Goal: Task Accomplishment & Management: Use online tool/utility

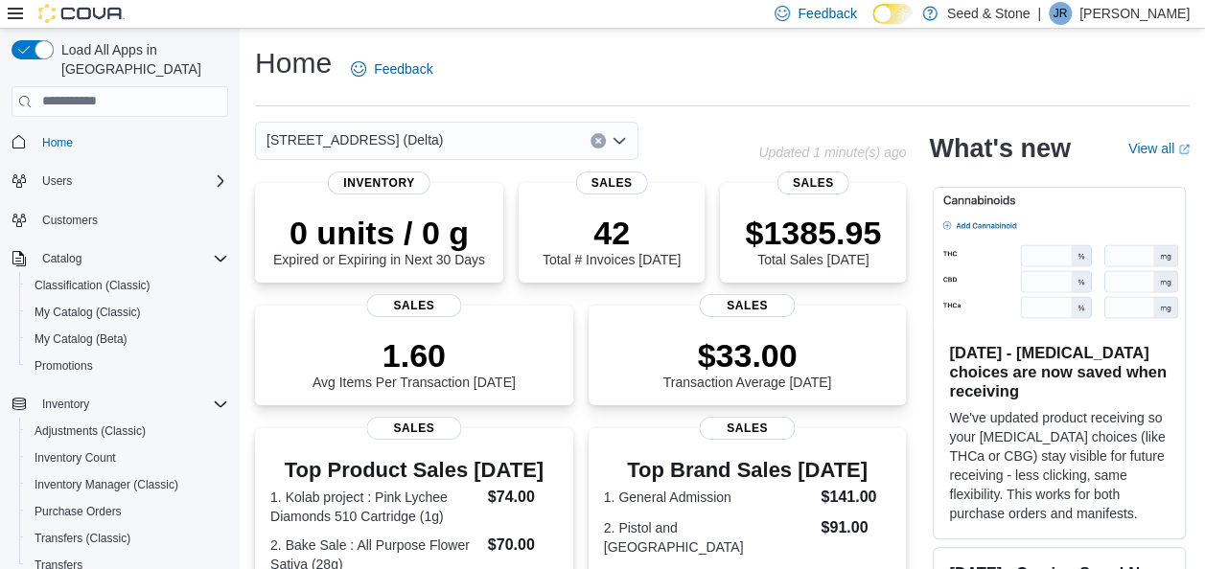
click at [418, 149] on div "[STREET_ADDRESS] (Delta)" at bounding box center [446, 141] width 383 height 38
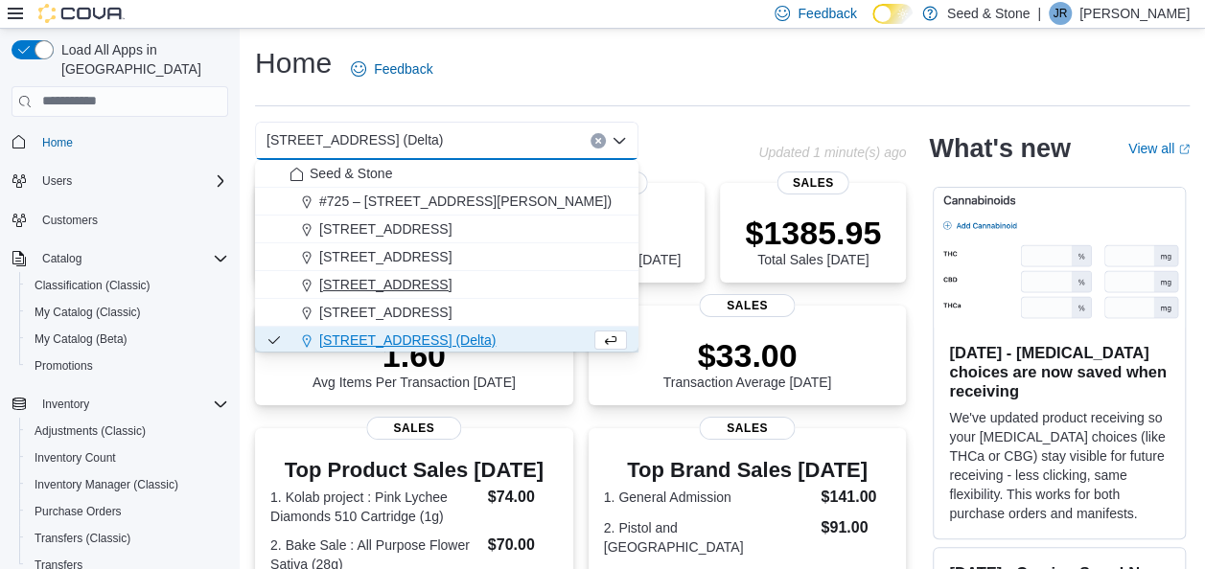
click at [395, 280] on span "512 Young Drive (Coquitlam)" at bounding box center [385, 284] width 132 height 19
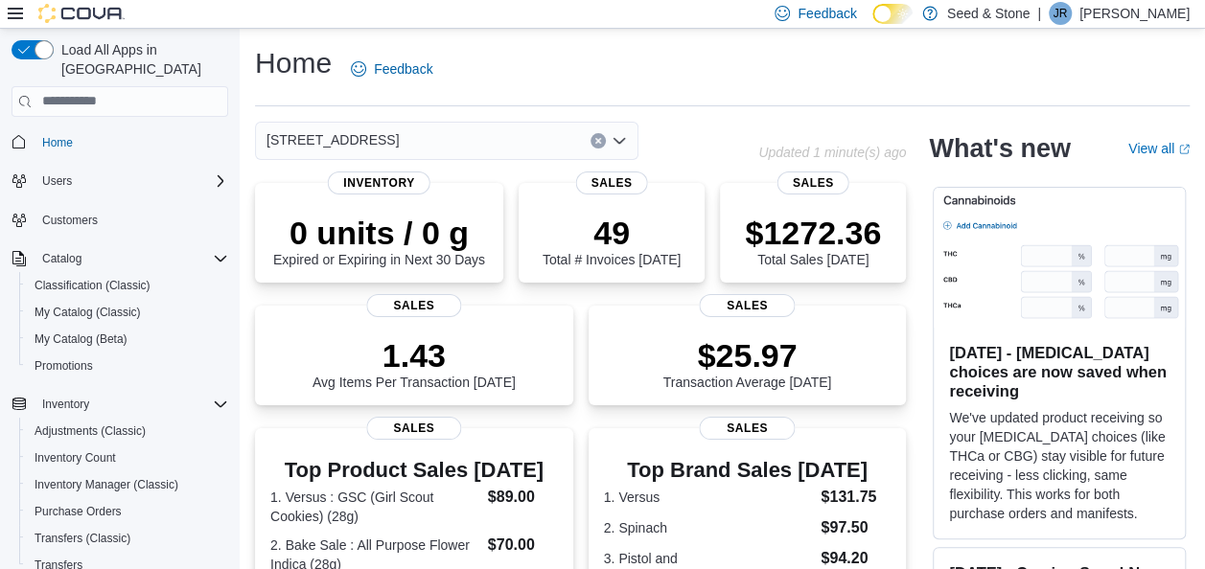
click at [499, 139] on div "512 Young Drive (Coquitlam)" at bounding box center [446, 141] width 383 height 38
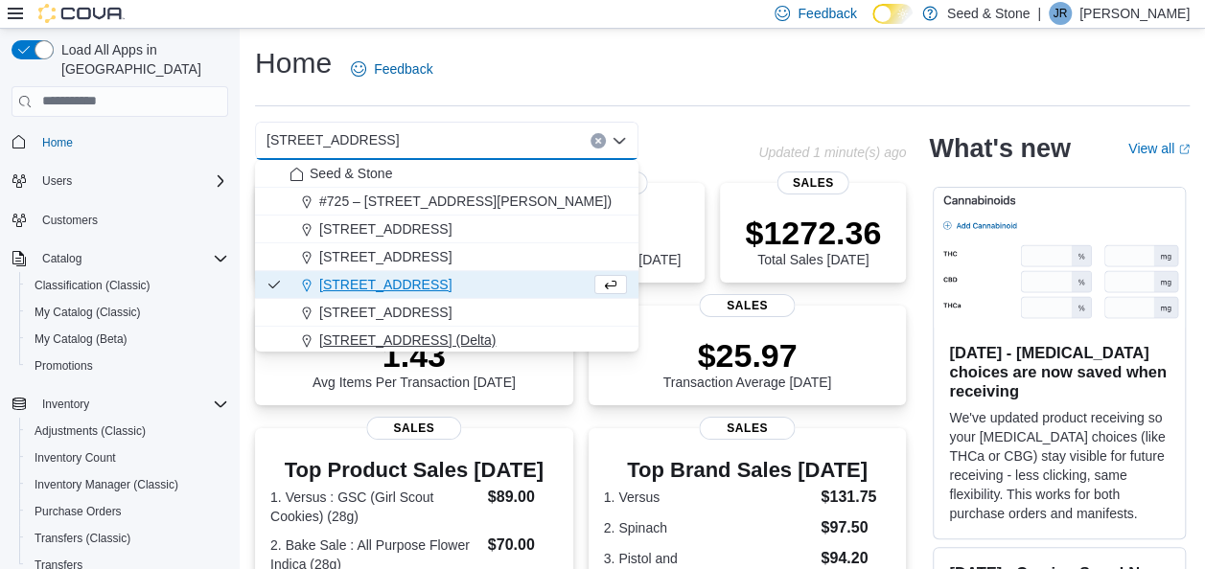
click at [431, 335] on span "[STREET_ADDRESS] (Delta)" at bounding box center [407, 340] width 176 height 19
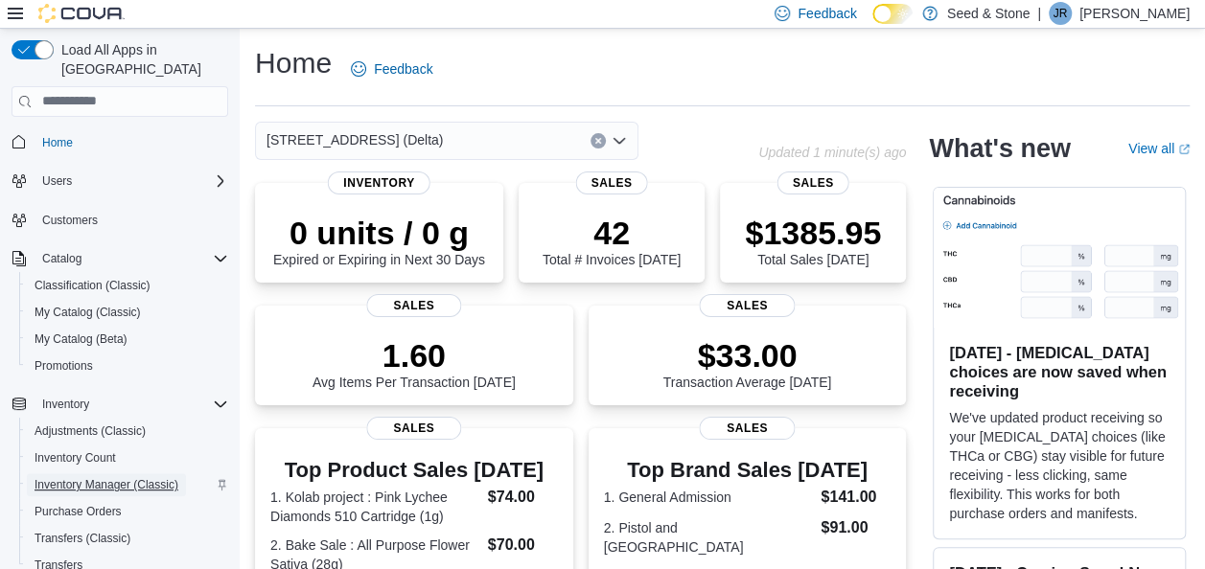
click at [126, 477] on span "Inventory Manager (Classic)" at bounding box center [107, 484] width 144 height 15
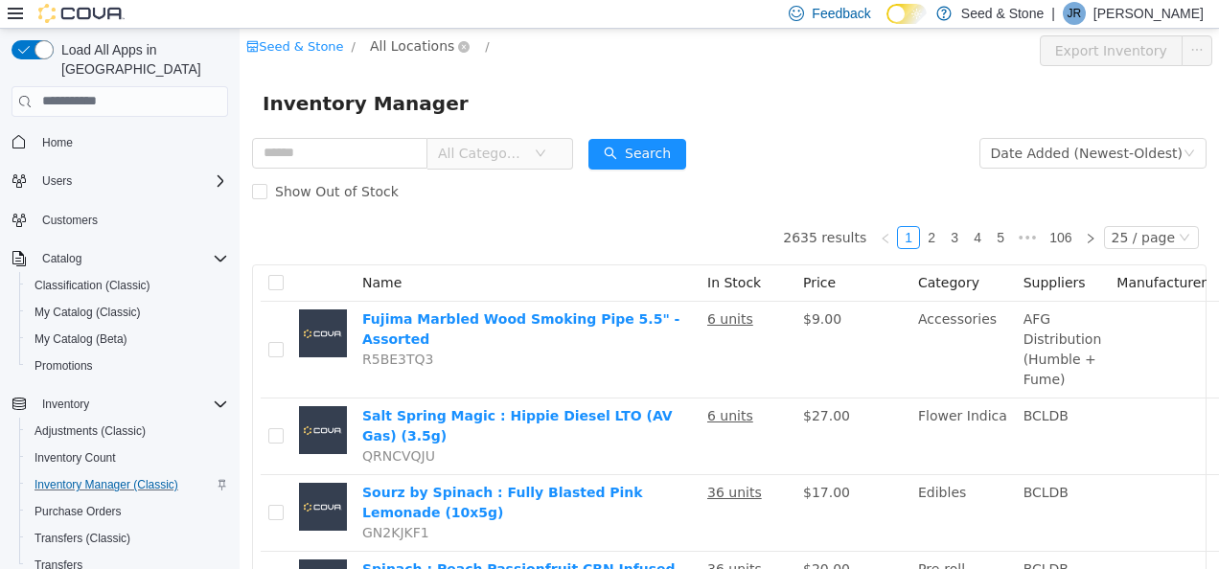
click at [375, 51] on span "All Locations" at bounding box center [412, 45] width 84 height 21
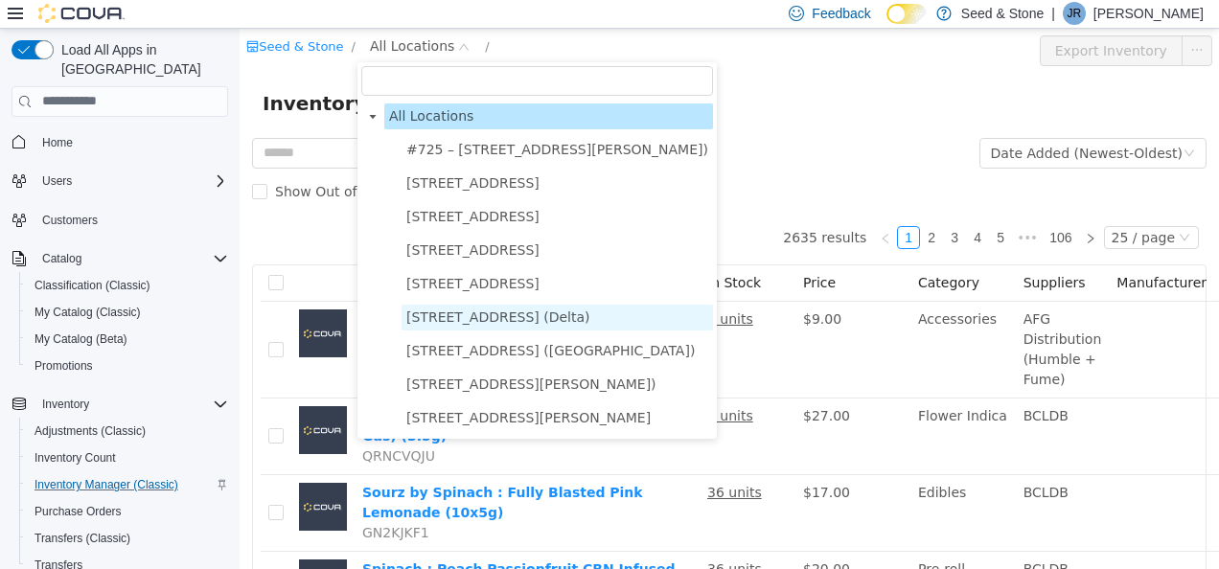
click at [518, 311] on span "[STREET_ADDRESS] (Delta)" at bounding box center [498, 316] width 184 height 15
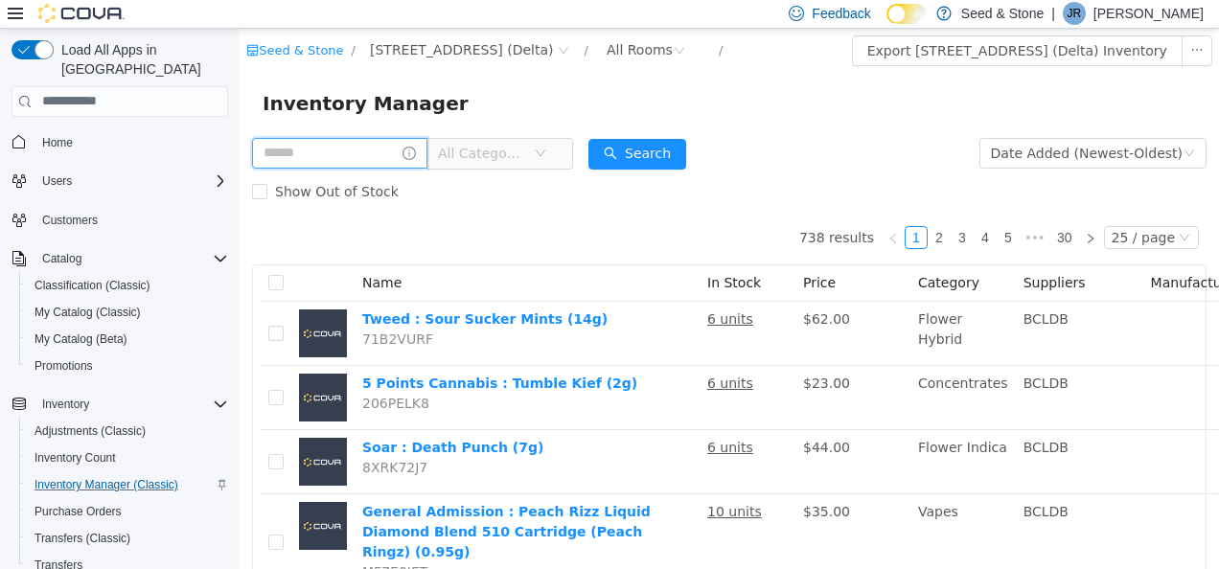
click at [361, 160] on input "text" at bounding box center [339, 152] width 175 height 31
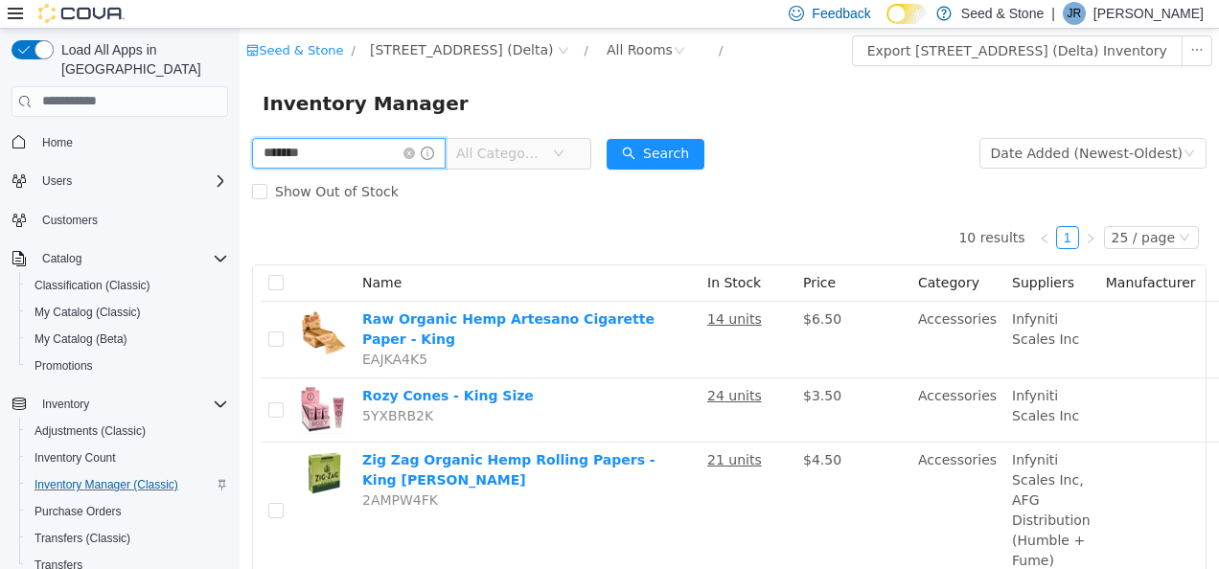
type input "*******"
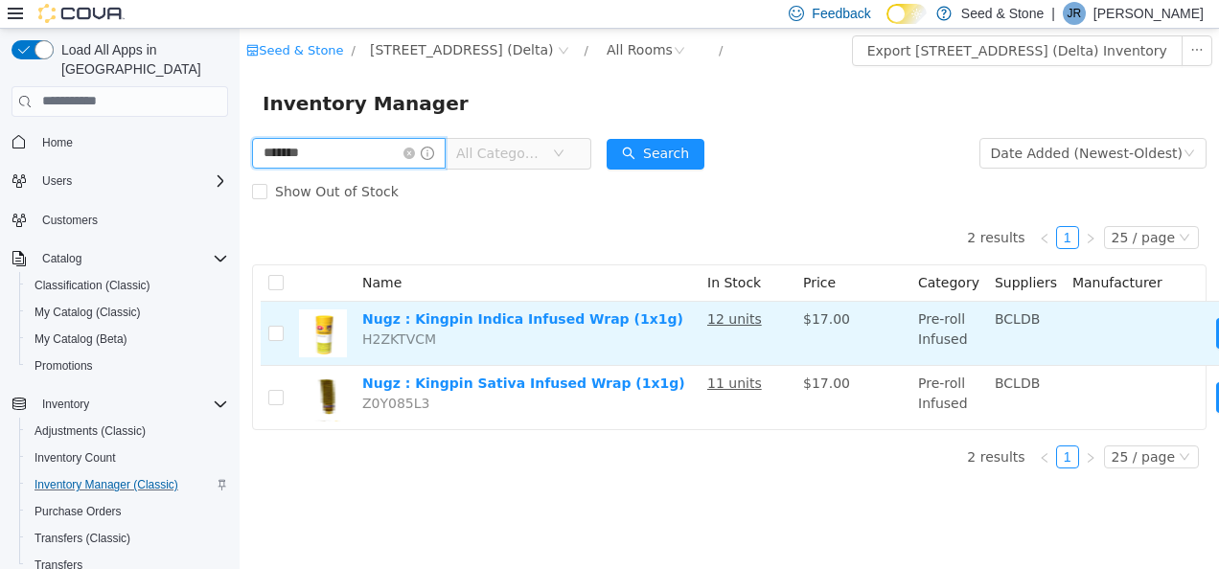
scroll to position [0, 127]
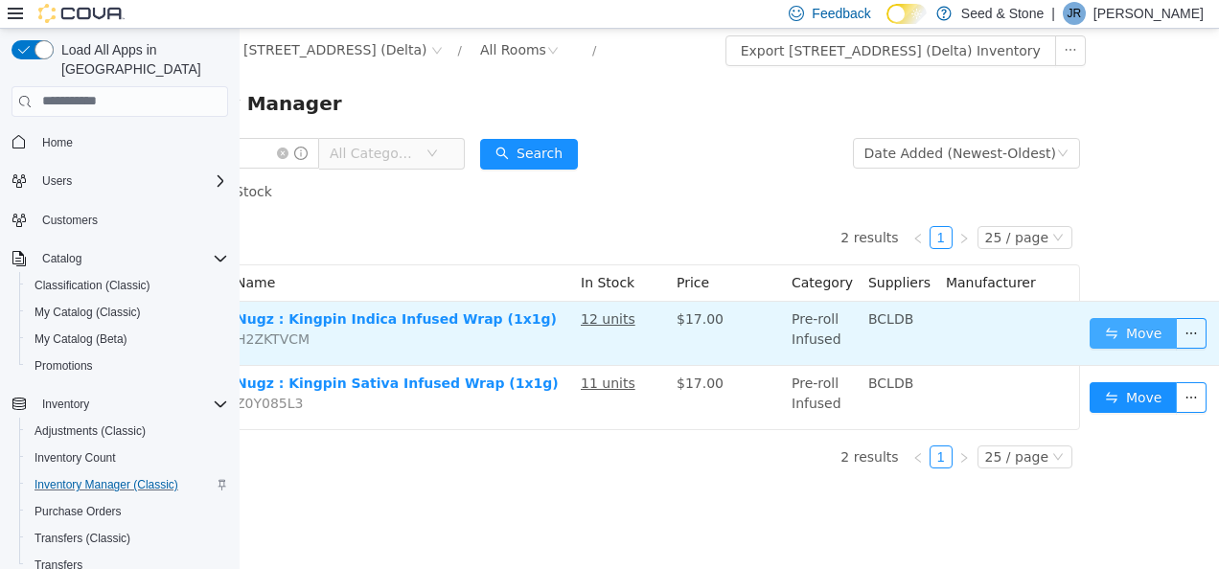
click at [1129, 329] on button "Move" at bounding box center [1134, 332] width 88 height 31
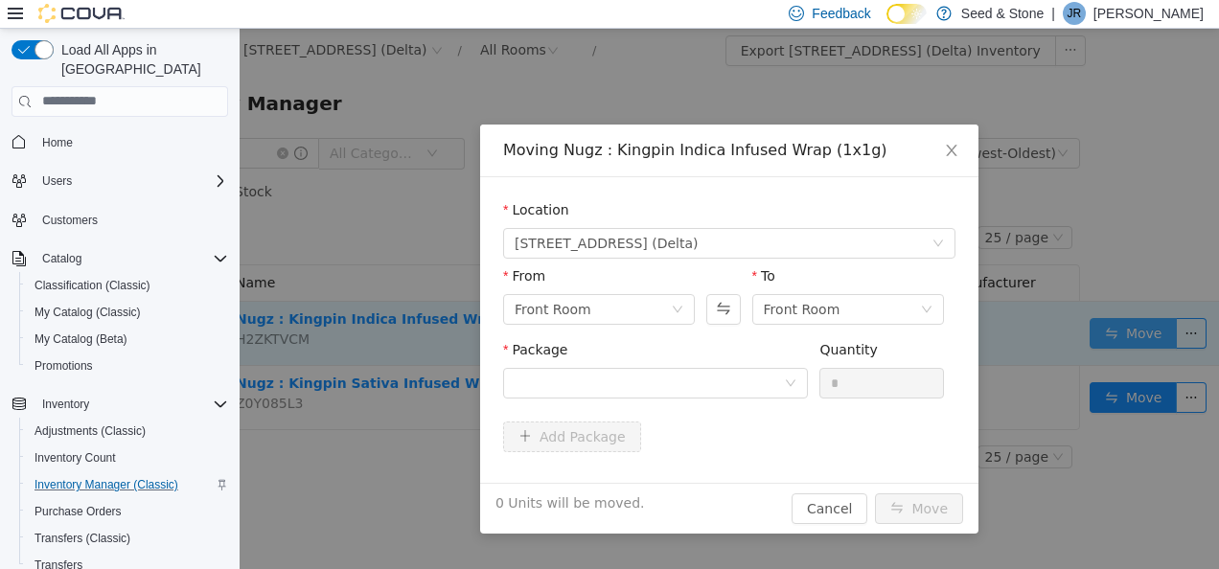
scroll to position [0, 112]
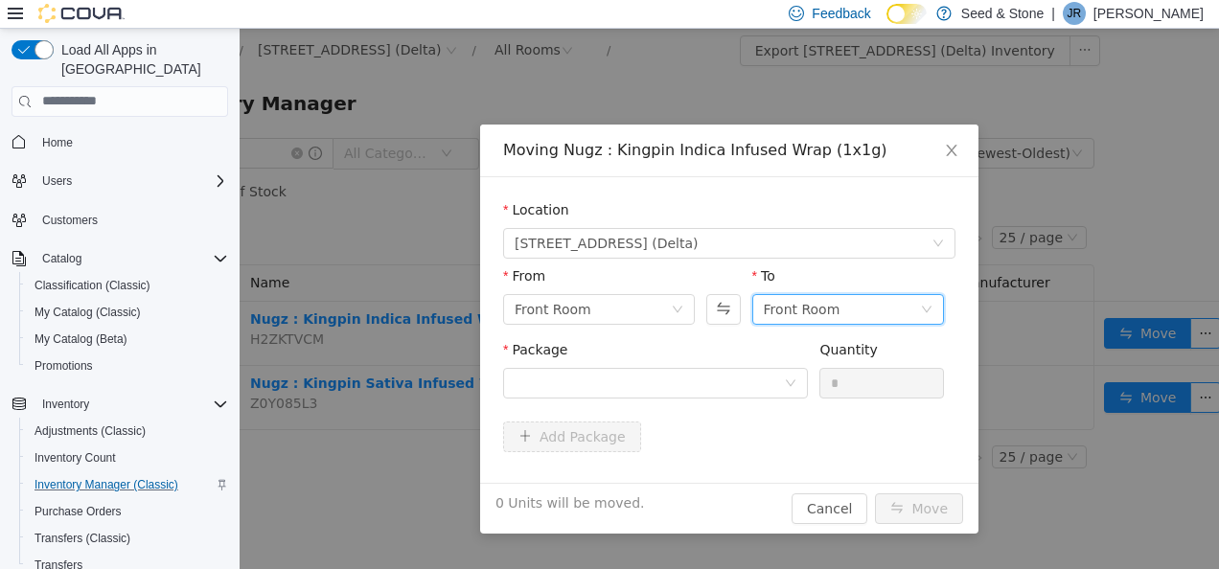
click at [837, 302] on div "Front Room" at bounding box center [842, 308] width 156 height 29
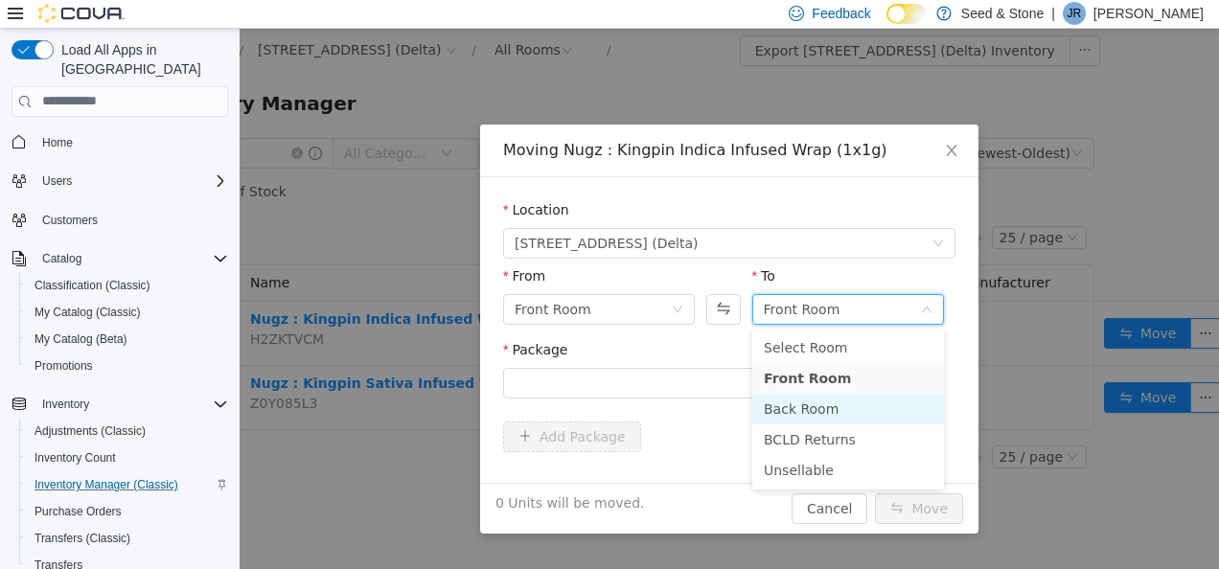
click at [815, 405] on li "Back Room" at bounding box center [848, 408] width 192 height 31
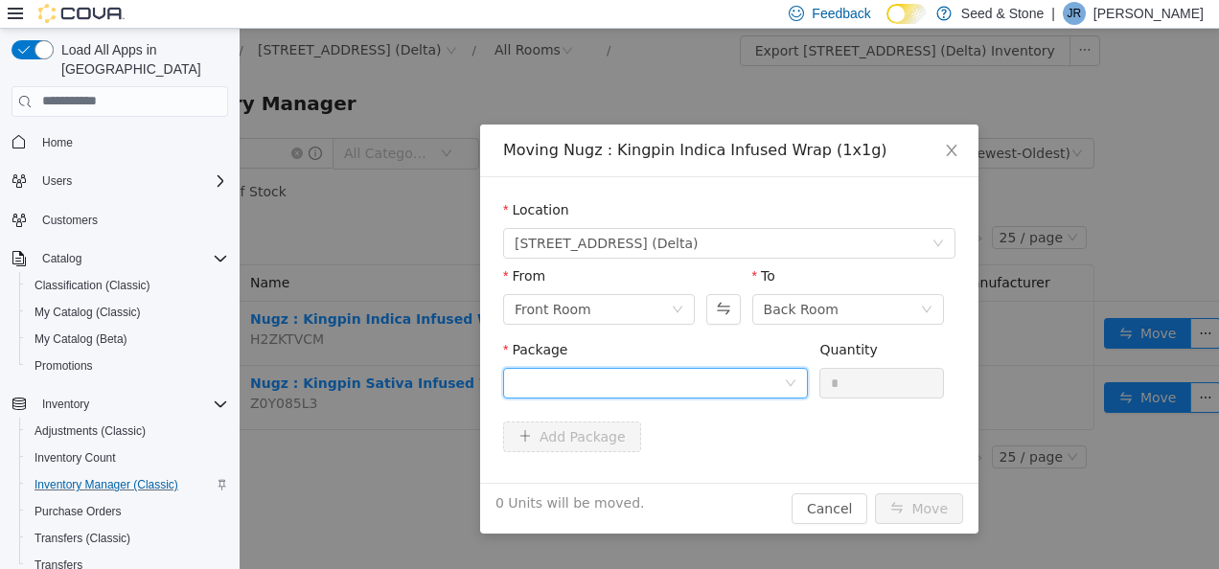
click at [726, 375] on div at bounding box center [649, 382] width 269 height 29
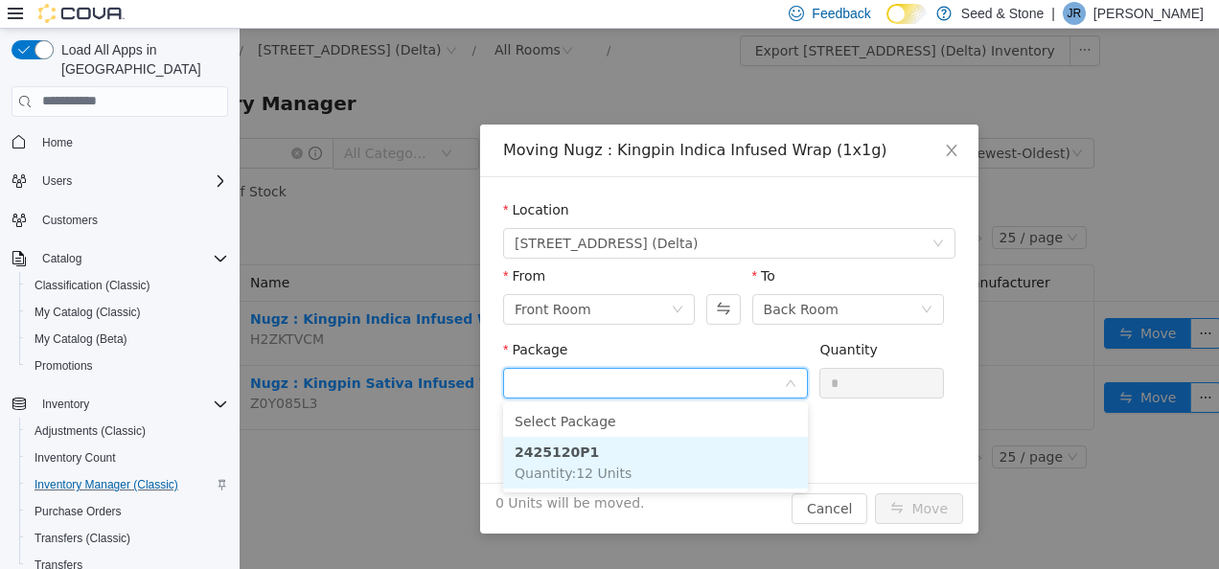
click at [715, 473] on li "2425120P1 Quantity : 12 Units" at bounding box center [655, 462] width 305 height 52
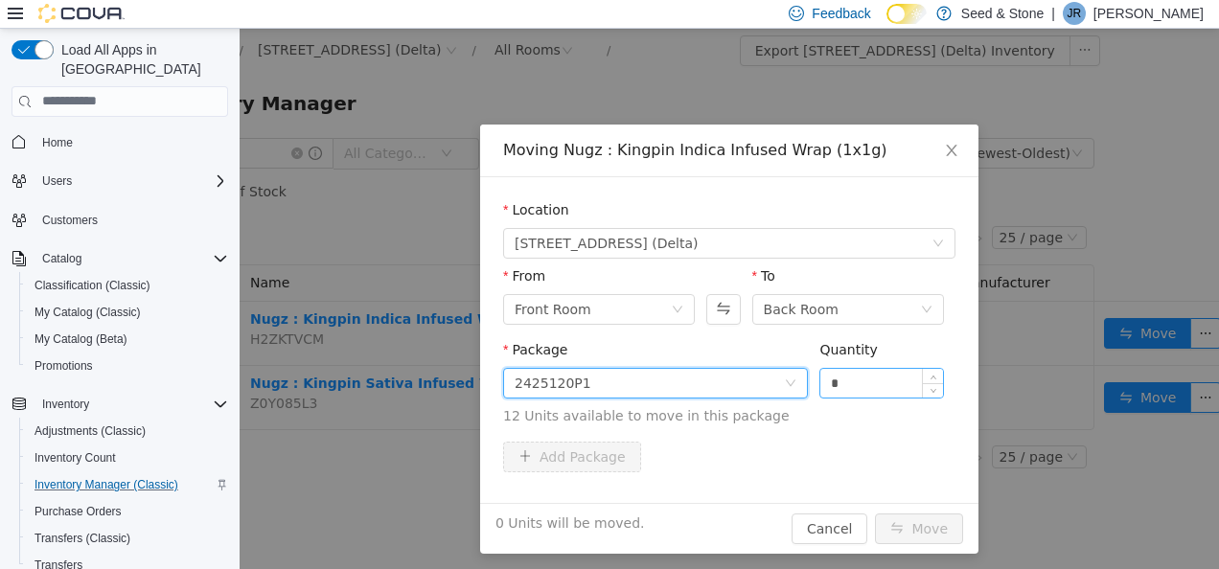
click at [843, 386] on input "*" at bounding box center [881, 382] width 123 height 29
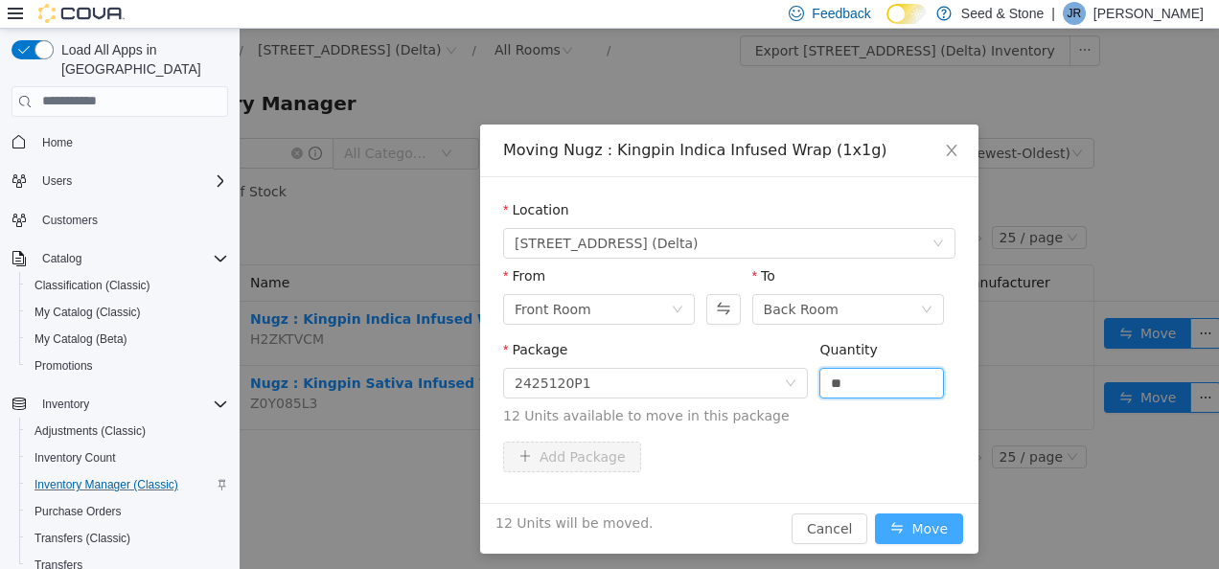
type input "**"
click at [907, 520] on button "Move" at bounding box center [919, 528] width 88 height 31
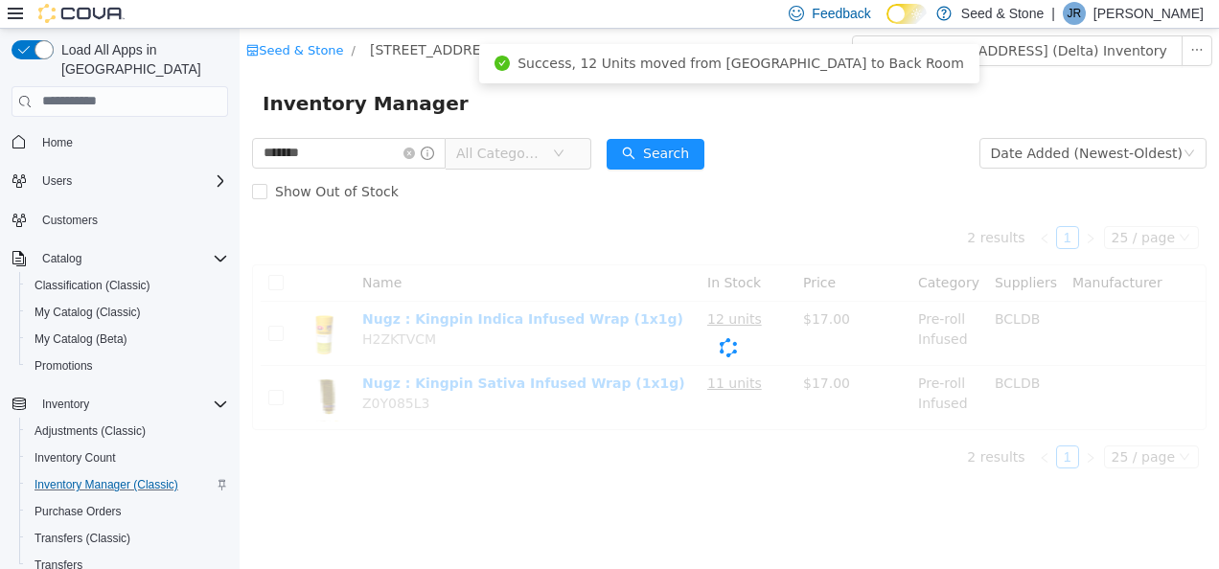
scroll to position [0, 0]
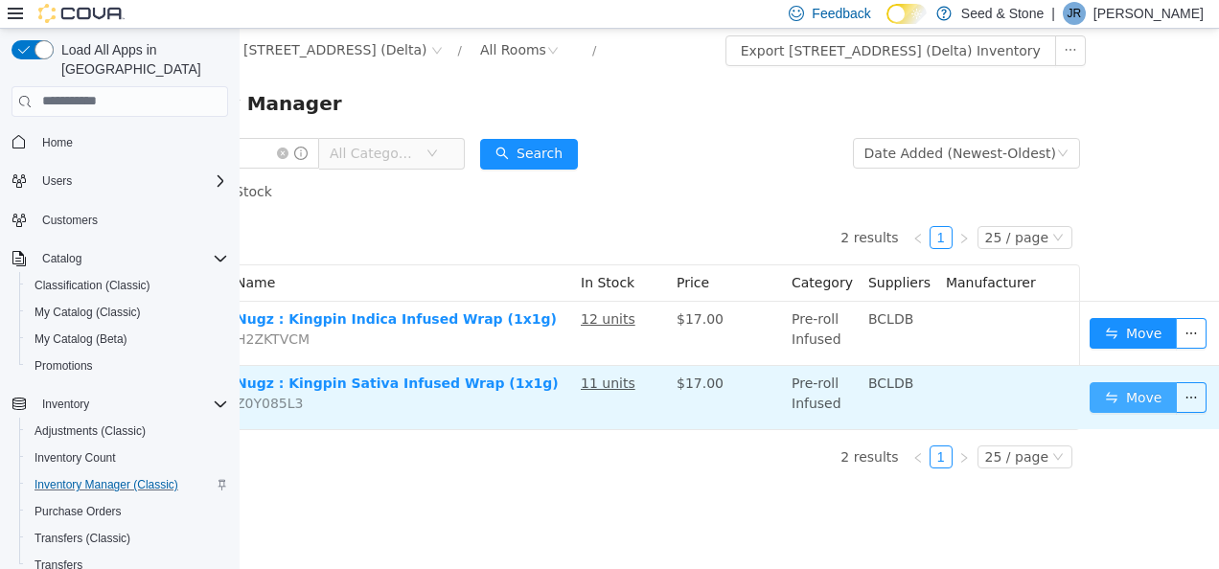
click at [1095, 402] on button "Move" at bounding box center [1134, 396] width 88 height 31
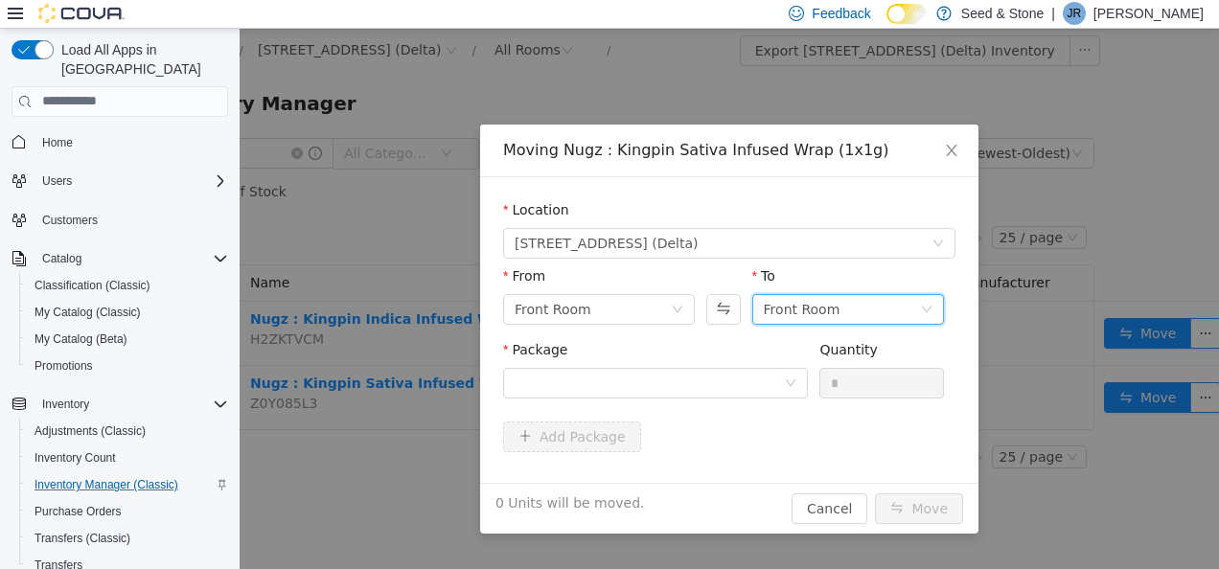
click at [800, 307] on div "Front Room" at bounding box center [802, 308] width 77 height 29
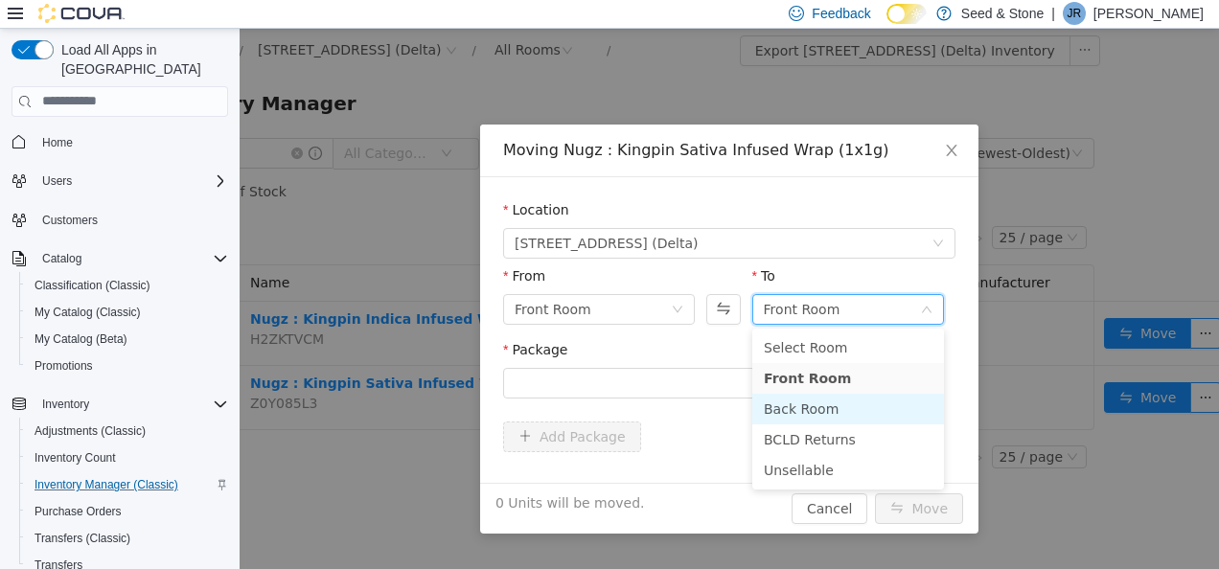
click at [800, 403] on li "Back Room" at bounding box center [848, 408] width 192 height 31
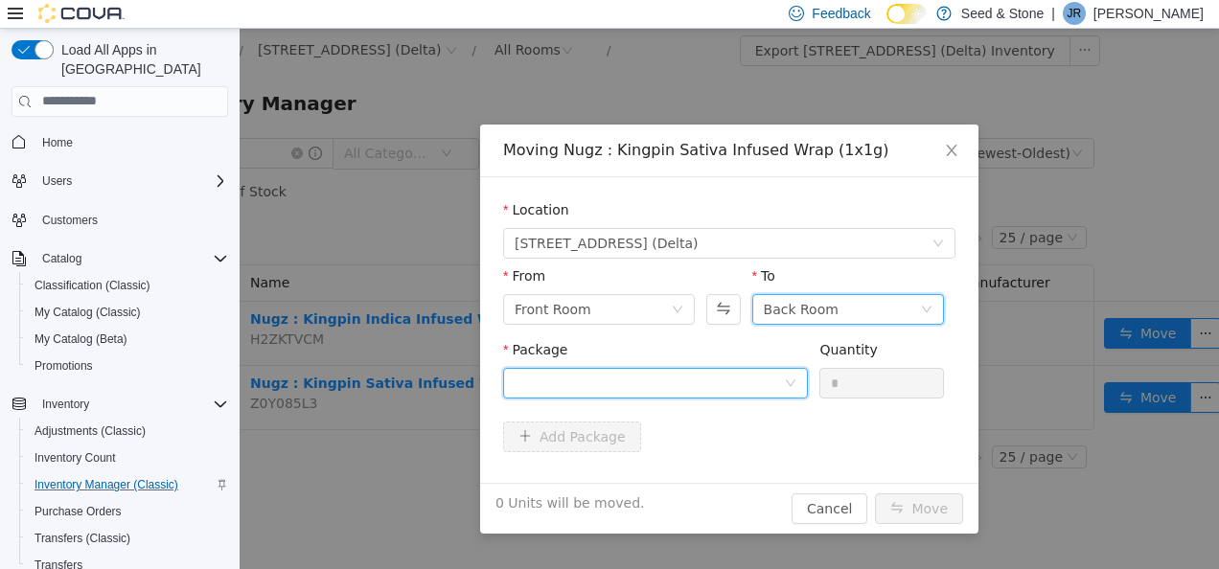
click at [685, 371] on div at bounding box center [649, 382] width 269 height 29
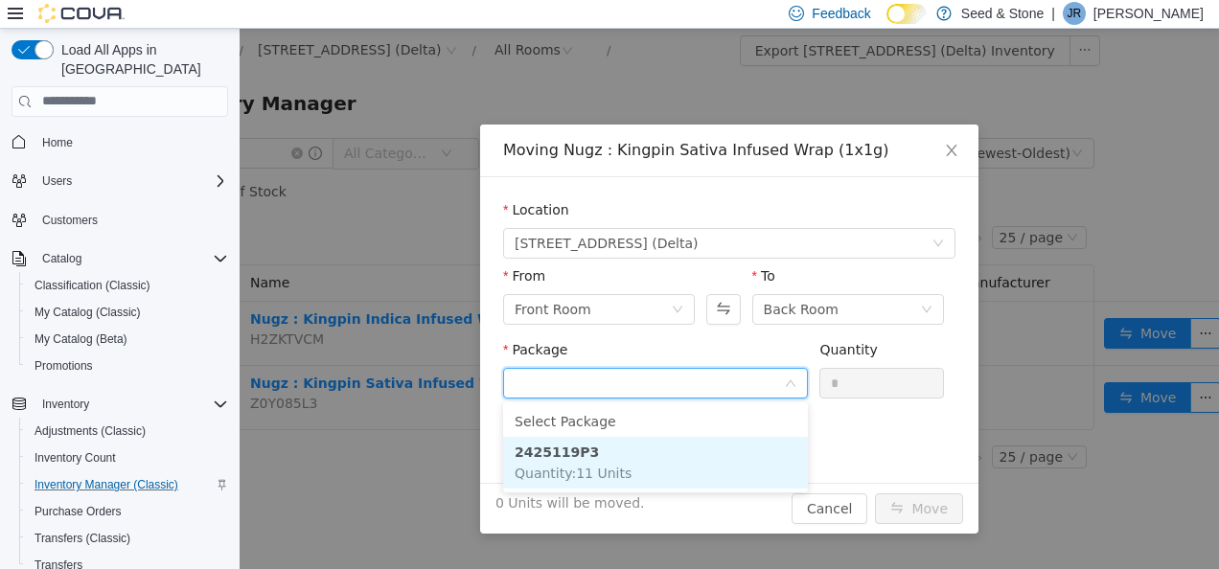
click at [668, 471] on li "2425119P3 Quantity : 11 Units" at bounding box center [655, 462] width 305 height 52
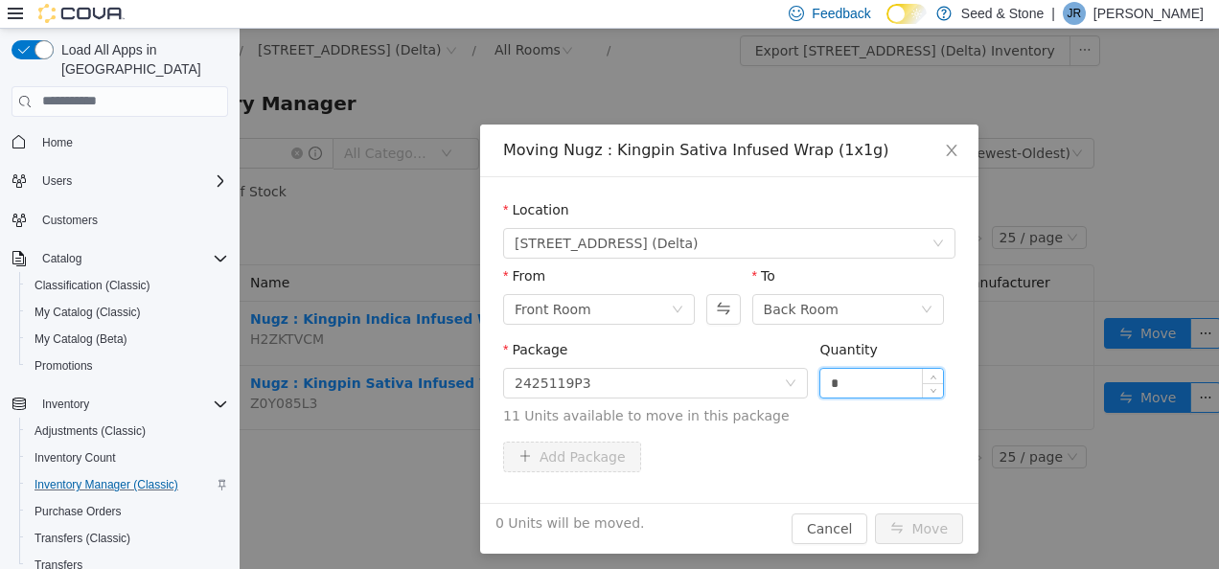
click at [871, 386] on input "*" at bounding box center [881, 382] width 123 height 29
type input "**"
click at [925, 531] on button "Move" at bounding box center [919, 528] width 88 height 31
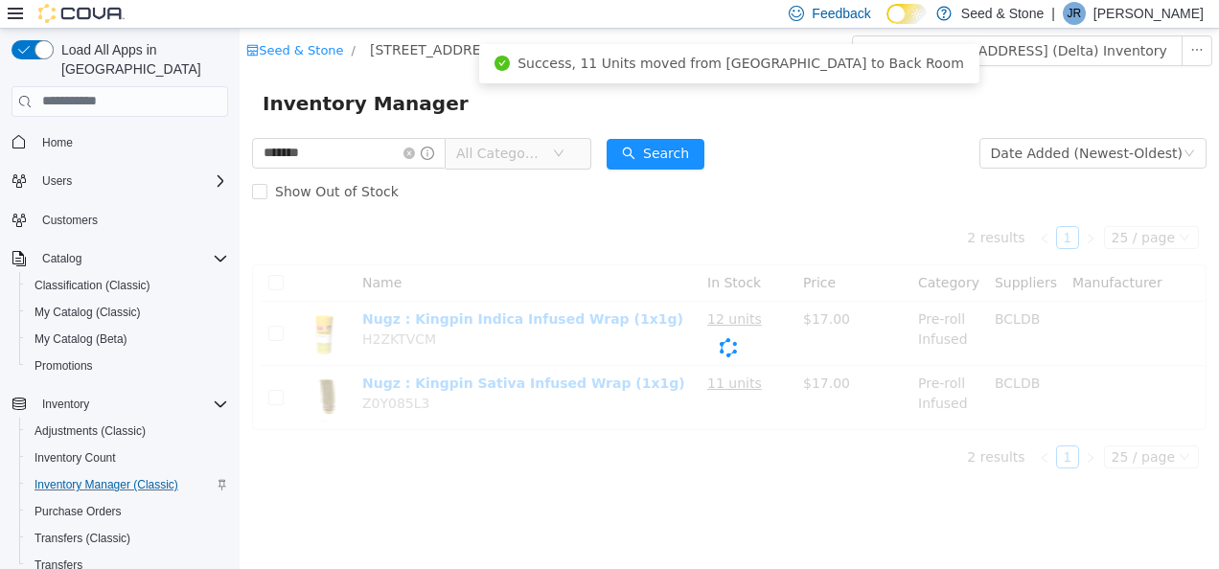
scroll to position [0, 0]
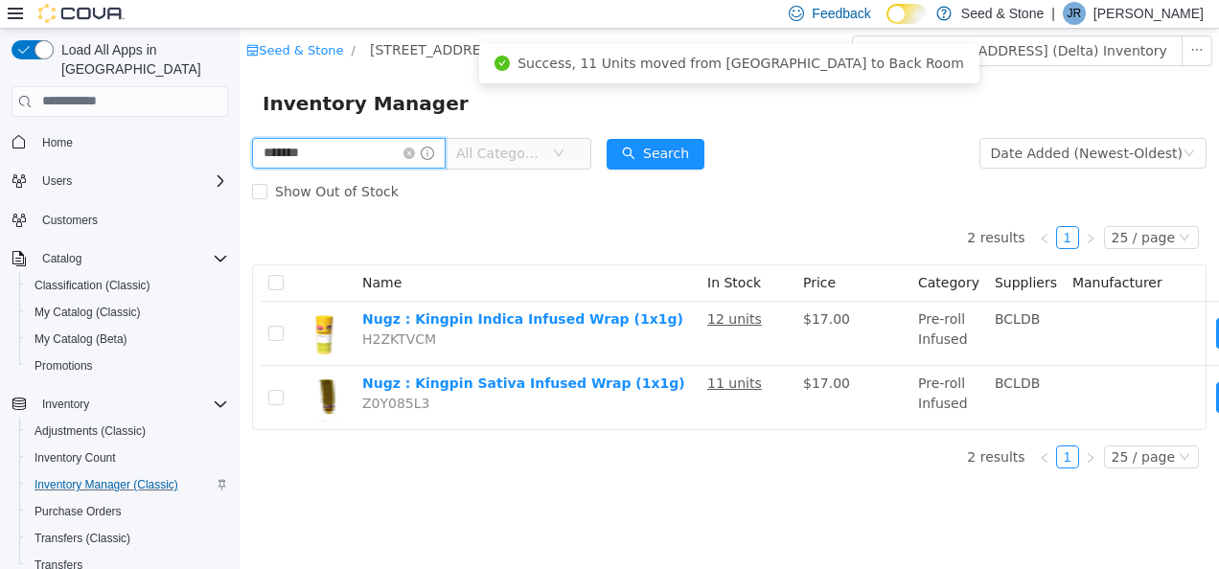
click at [356, 148] on input "*******" at bounding box center [349, 152] width 194 height 31
type input "******"
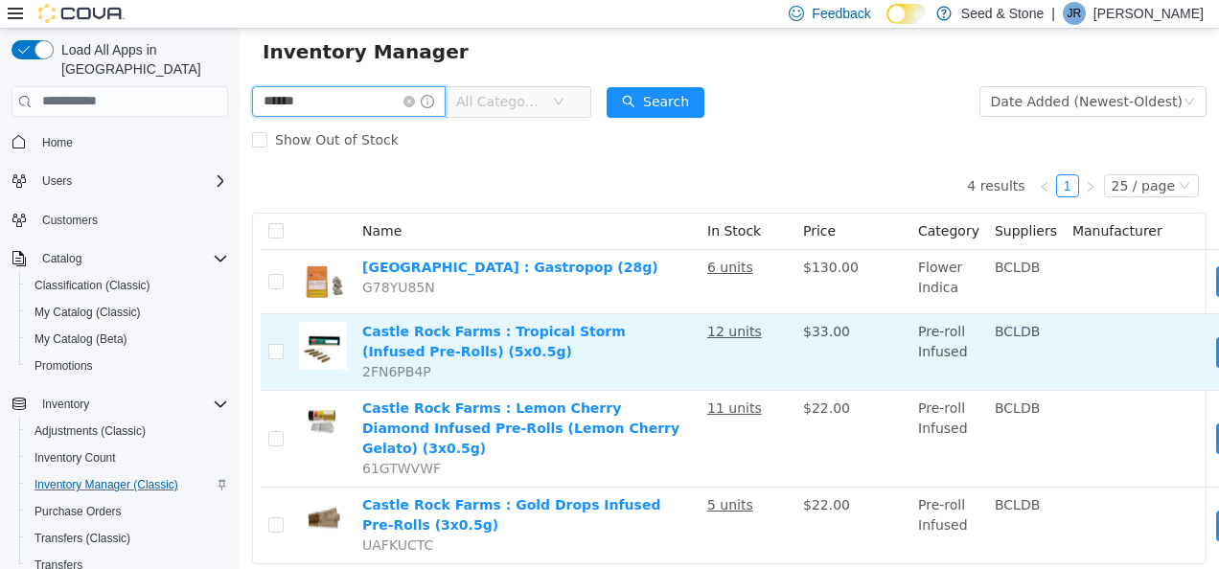
scroll to position [52, 127]
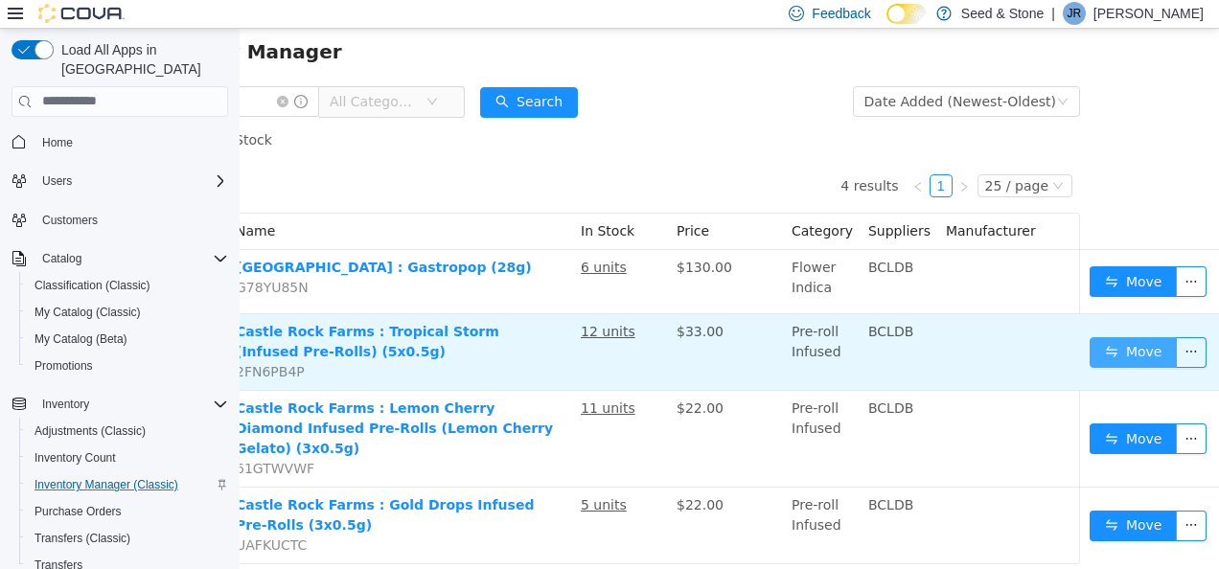
click at [1106, 340] on button "Move" at bounding box center [1134, 351] width 88 height 31
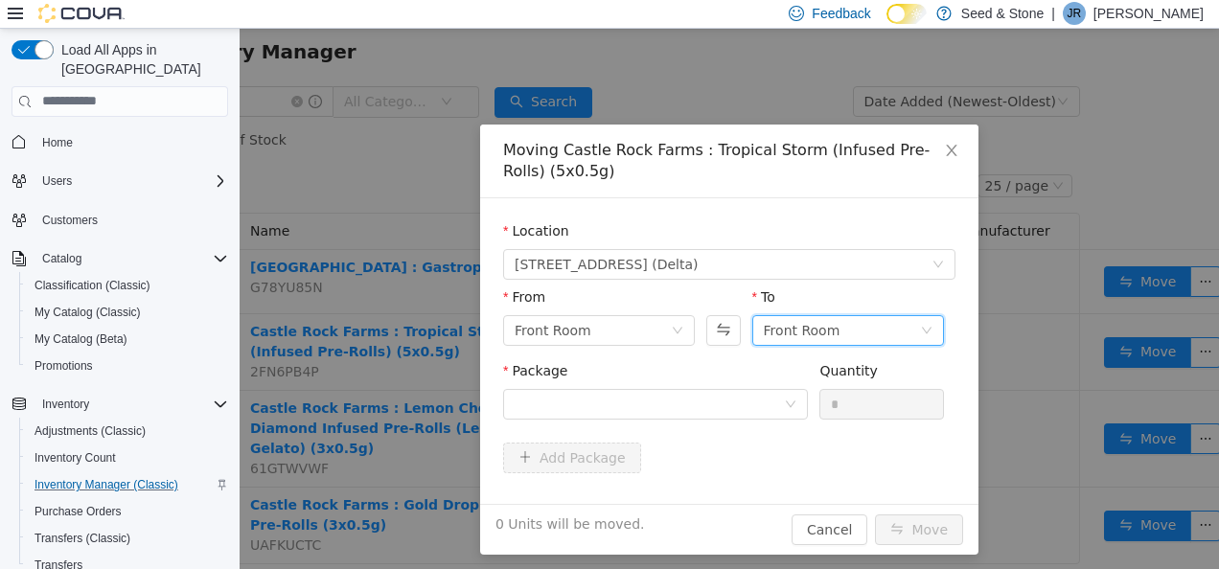
click at [818, 329] on div "Front Room" at bounding box center [802, 329] width 77 height 29
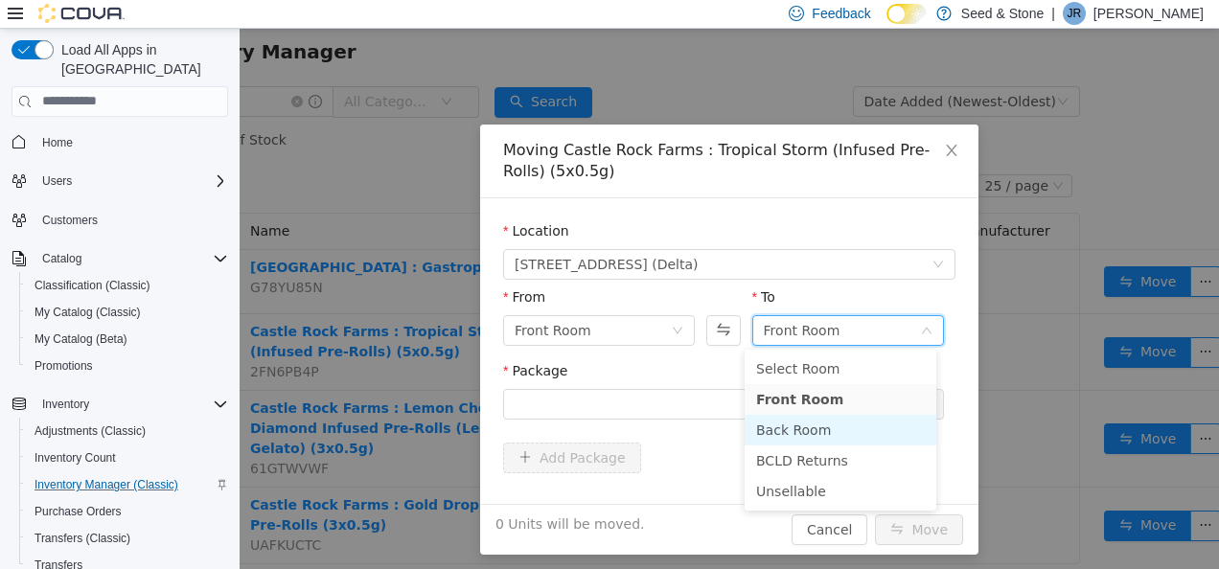
click at [797, 436] on li "Back Room" at bounding box center [841, 429] width 192 height 31
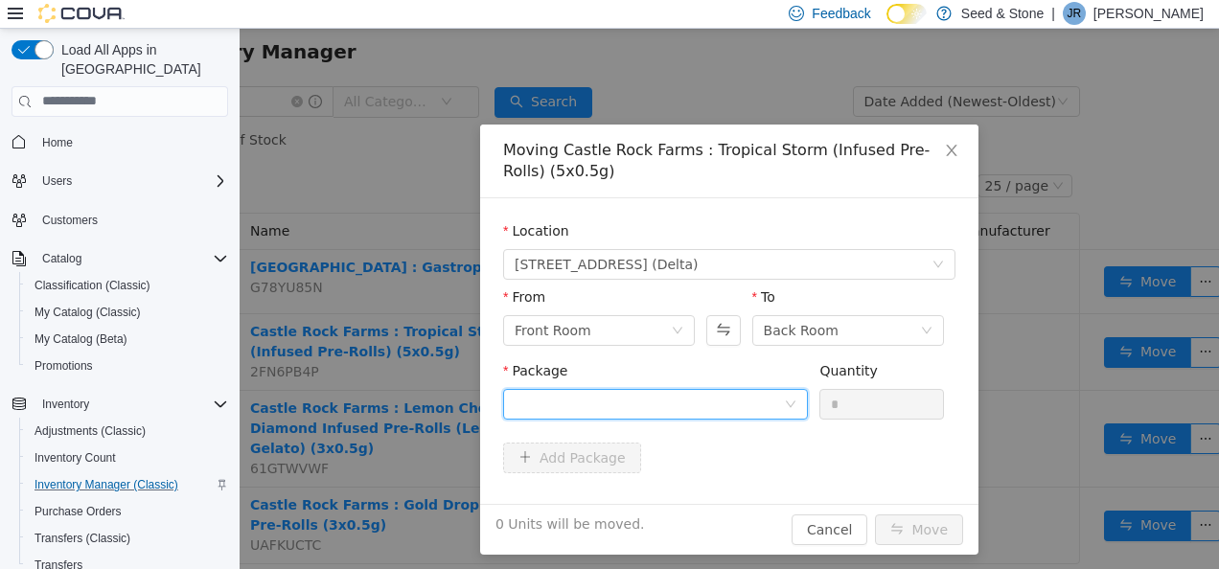
click at [623, 403] on div at bounding box center [649, 403] width 269 height 29
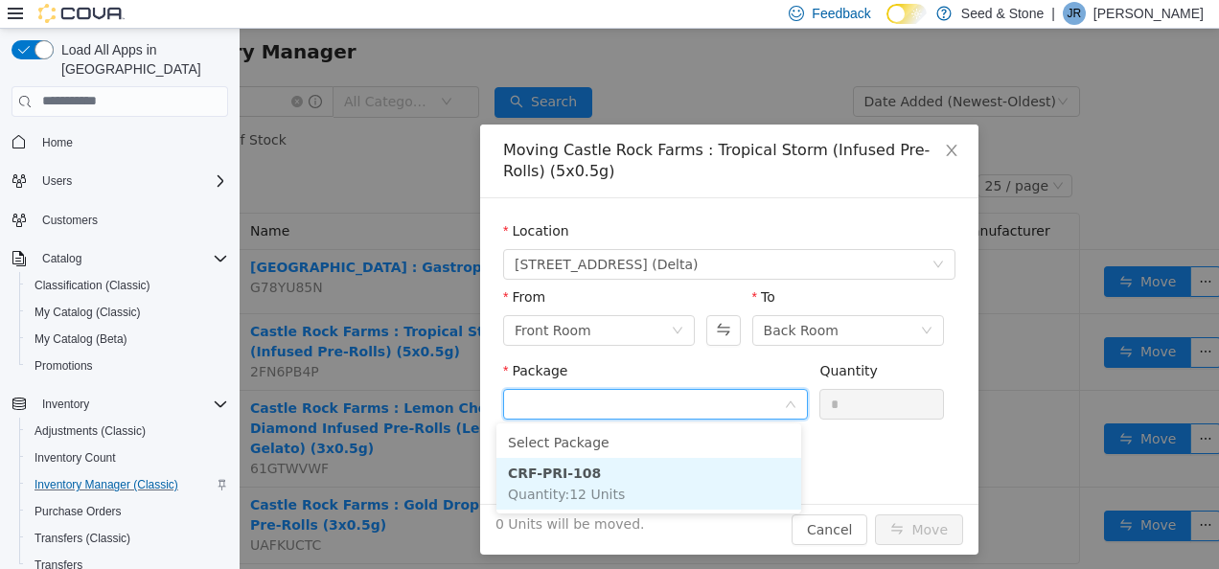
click at [596, 473] on li "CRF-PRI-108 Quantity : 12 Units" at bounding box center [648, 483] width 305 height 52
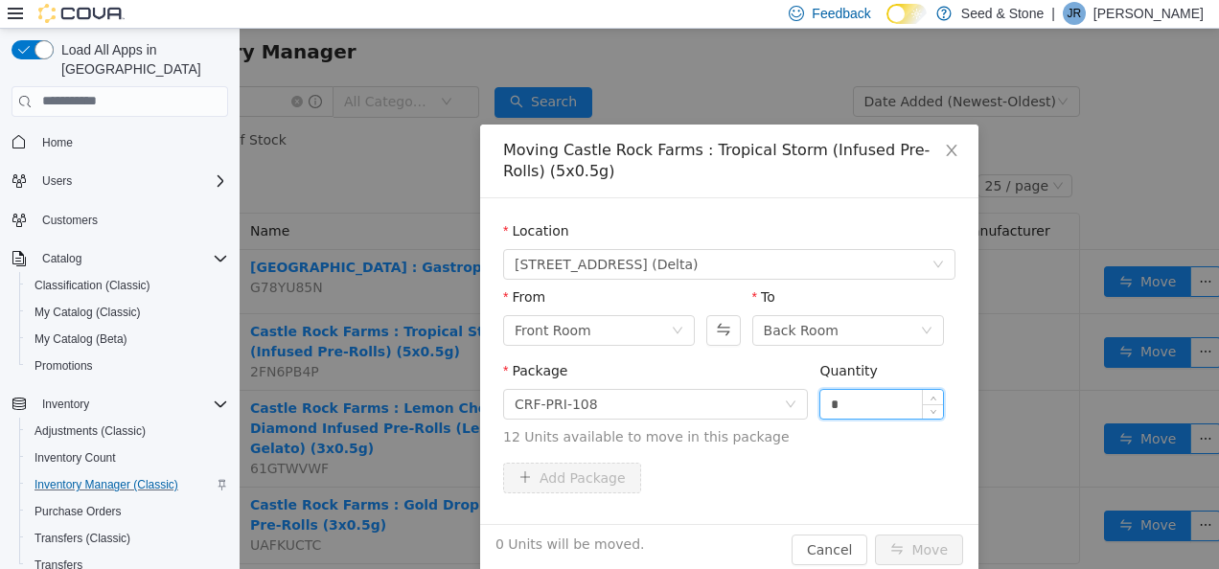
click at [863, 403] on input "*" at bounding box center [881, 403] width 123 height 29
type input "**"
click at [903, 545] on button "Move" at bounding box center [919, 549] width 88 height 31
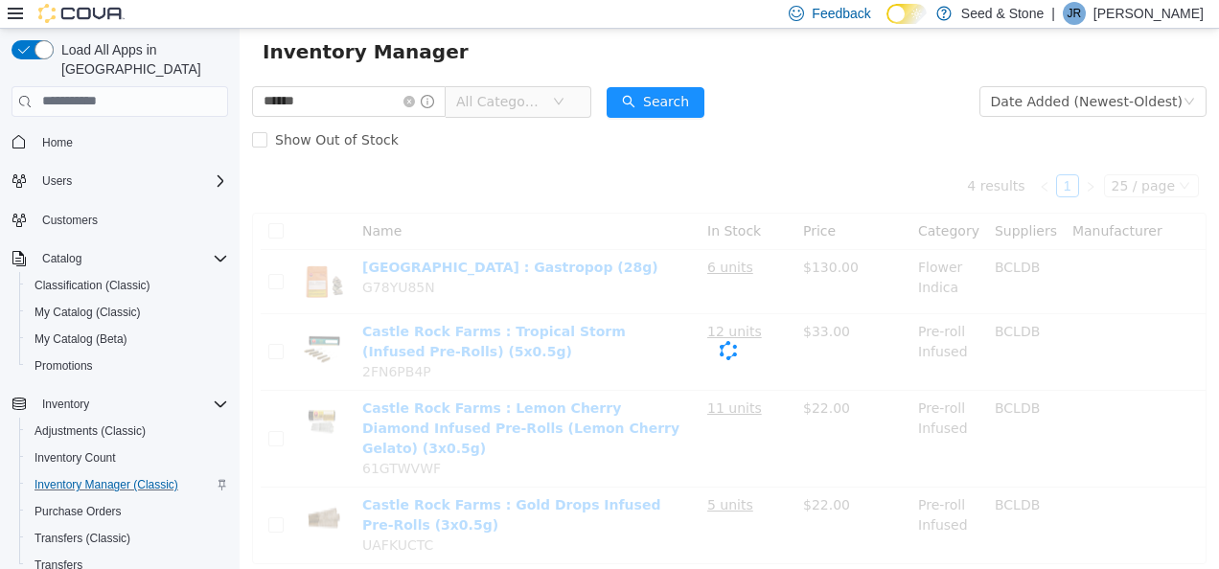
scroll to position [52, 0]
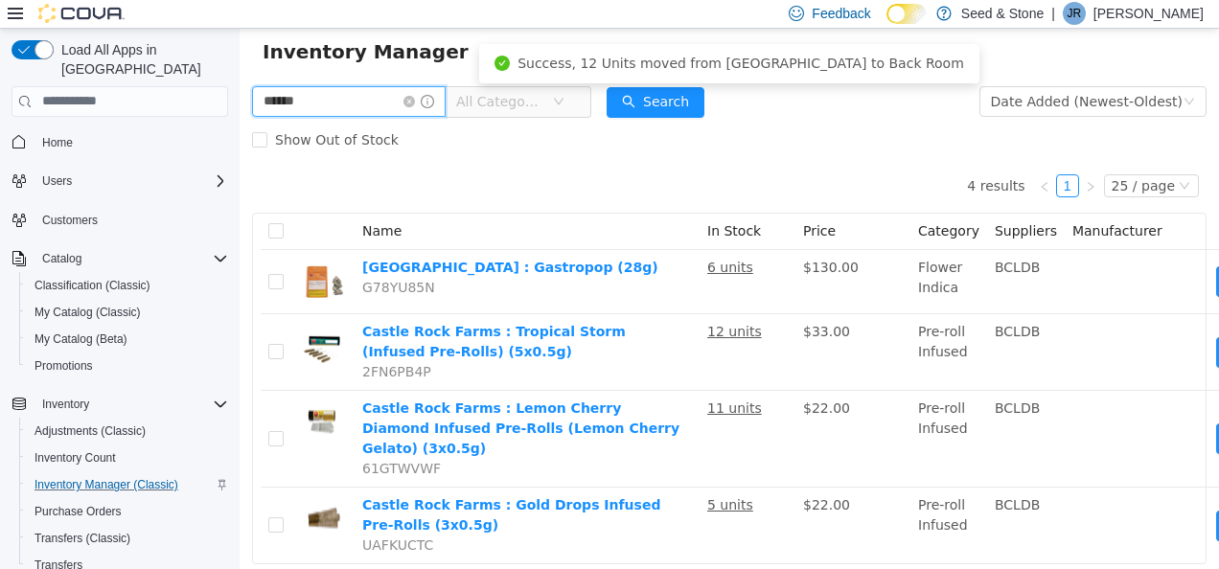
click at [374, 99] on input "******" at bounding box center [349, 100] width 194 height 31
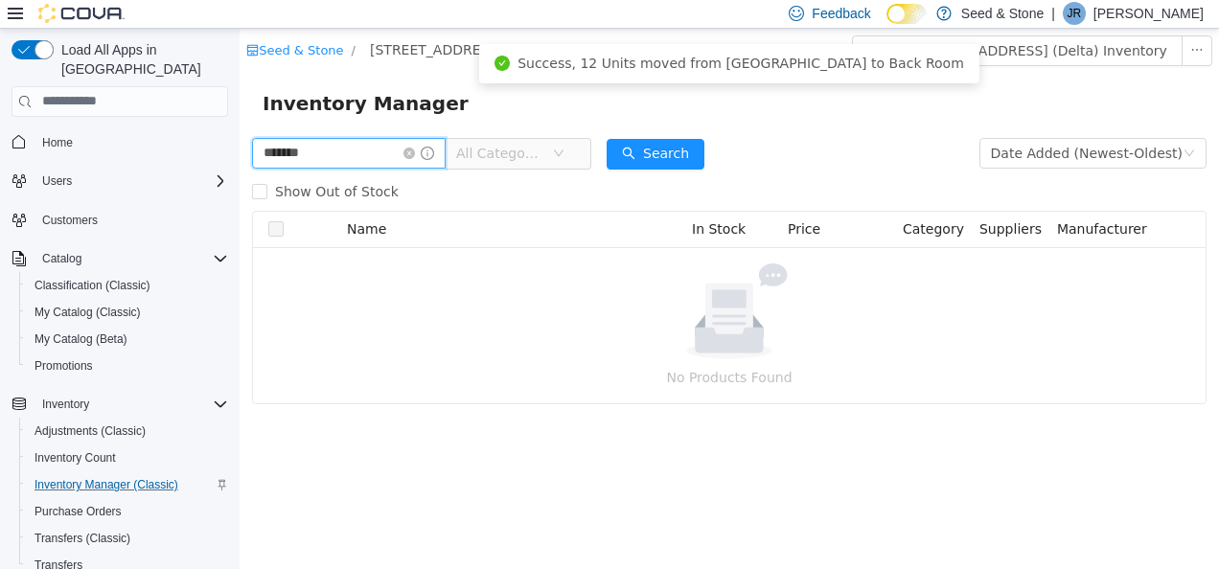
type input "*******"
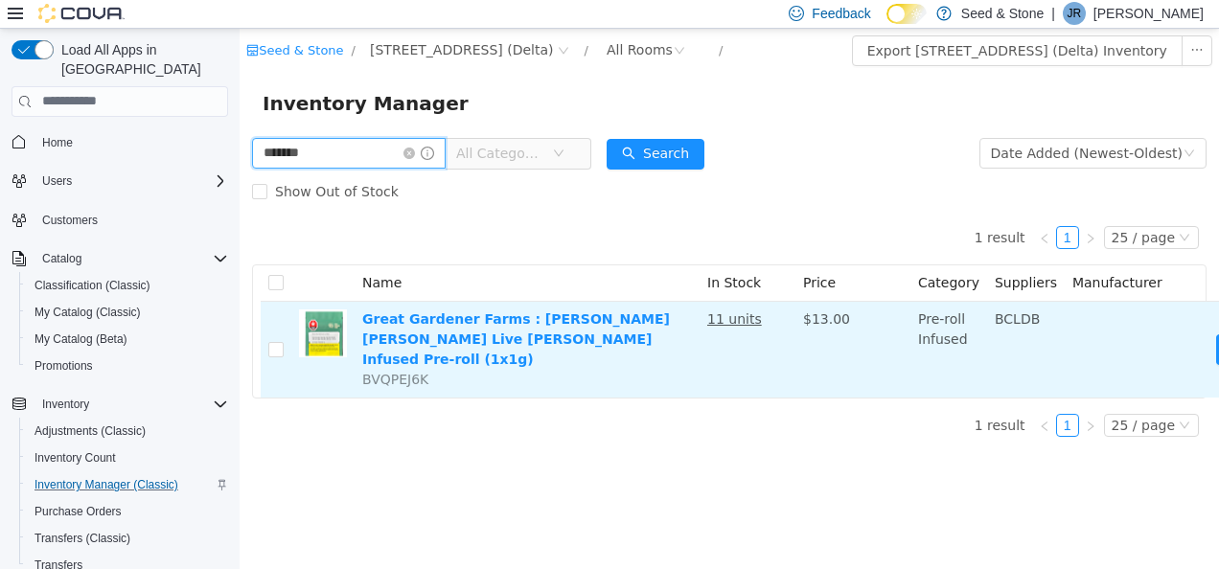
scroll to position [0, 127]
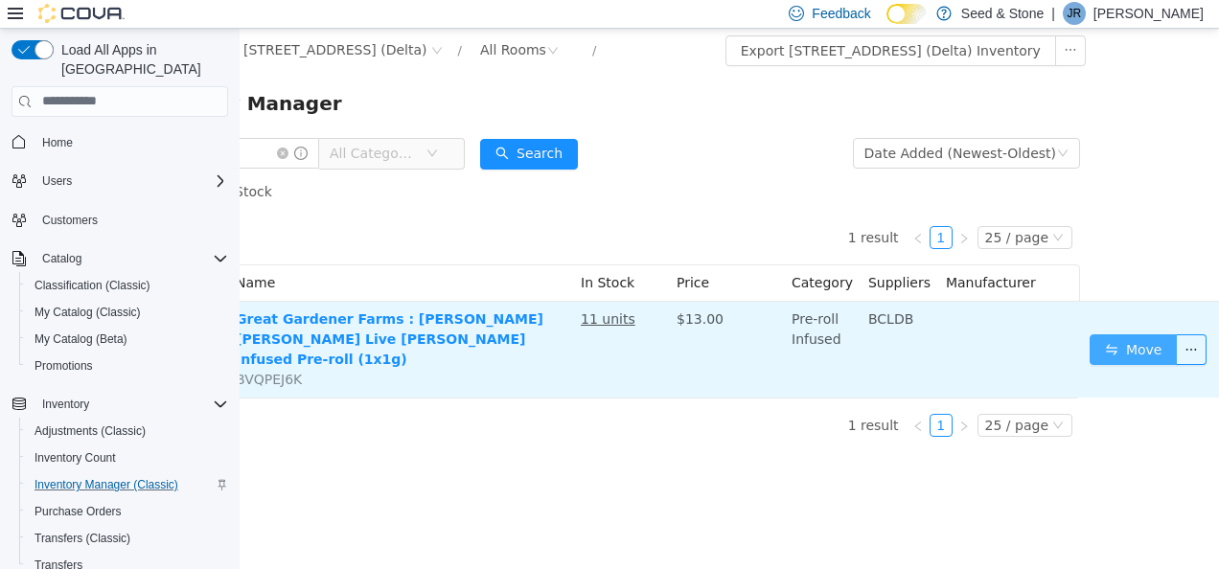
click at [1127, 344] on button "Move" at bounding box center [1134, 349] width 88 height 31
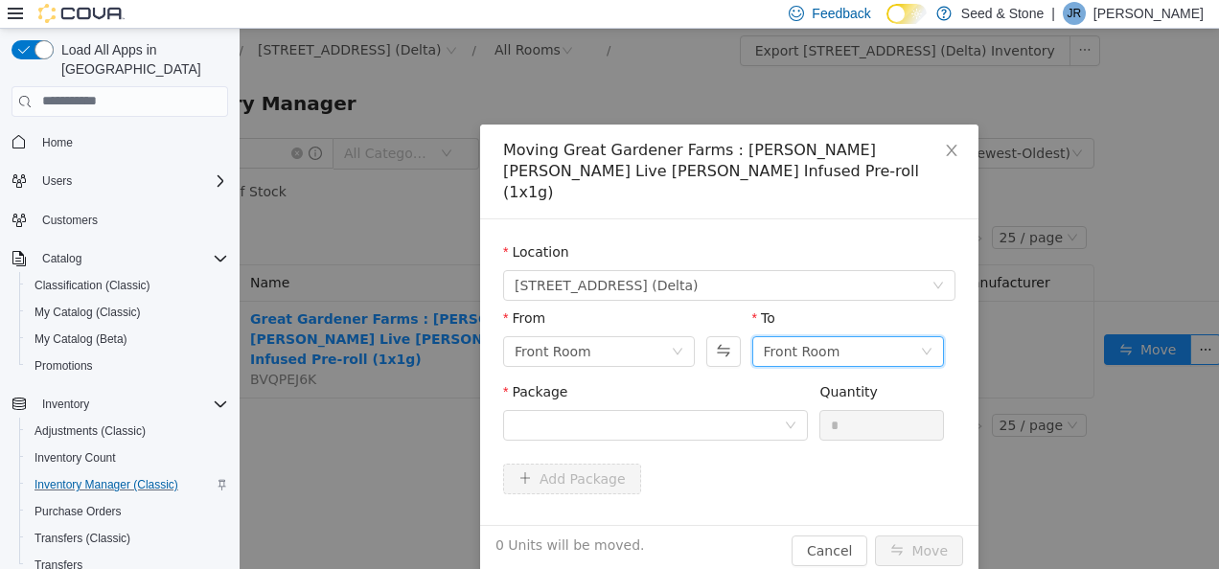
click at [841, 336] on div "Front Room" at bounding box center [842, 350] width 156 height 29
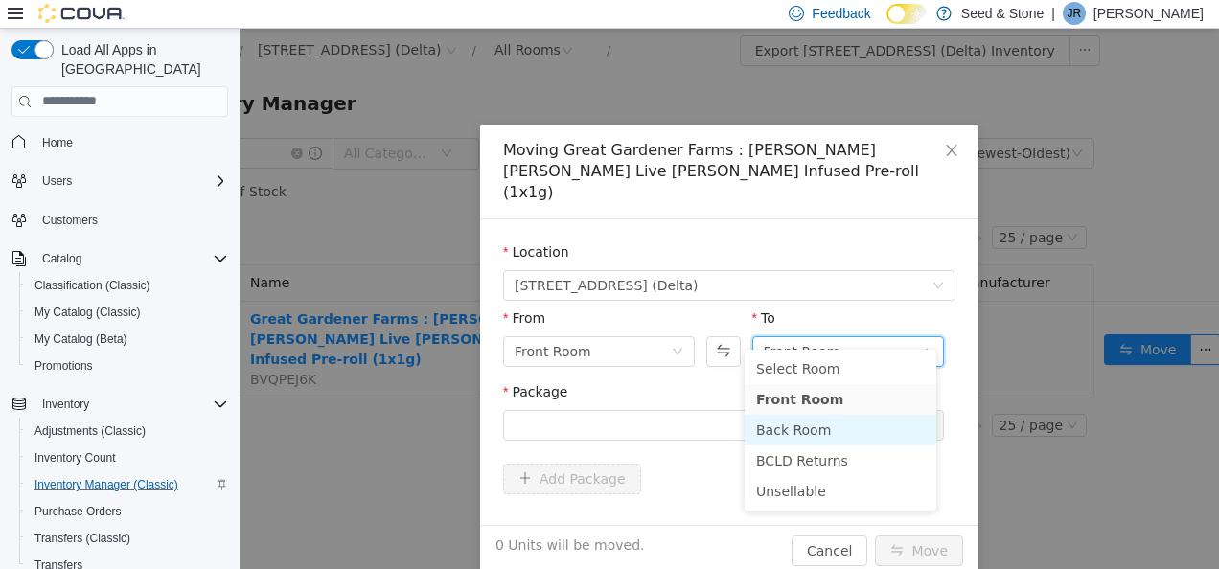
click at [805, 428] on li "Back Room" at bounding box center [841, 429] width 192 height 31
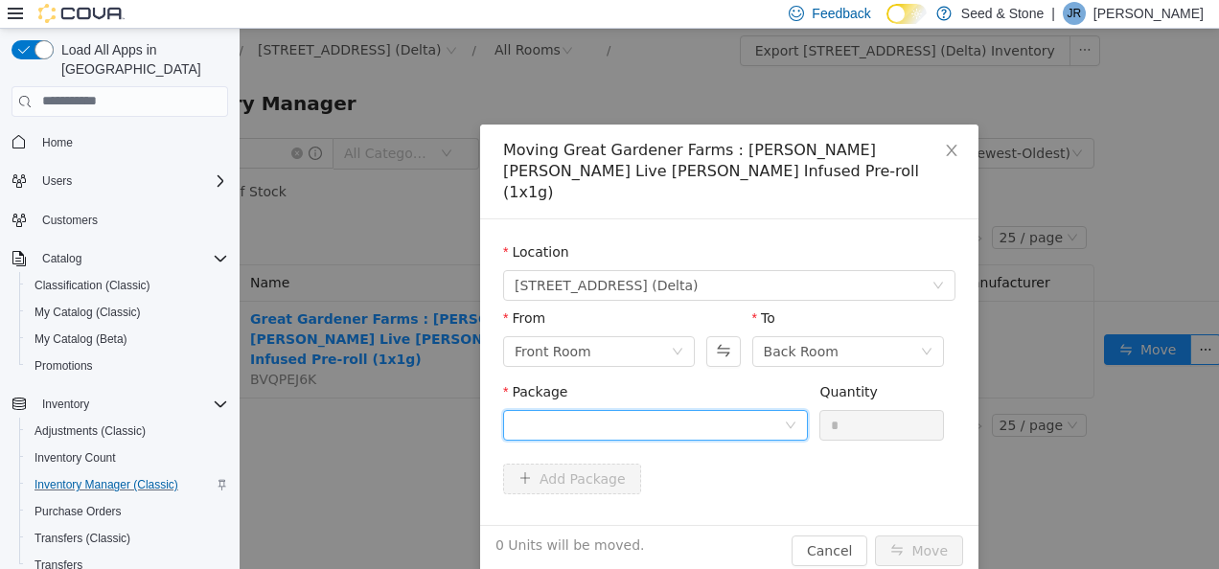
click at [700, 410] on div at bounding box center [649, 424] width 269 height 29
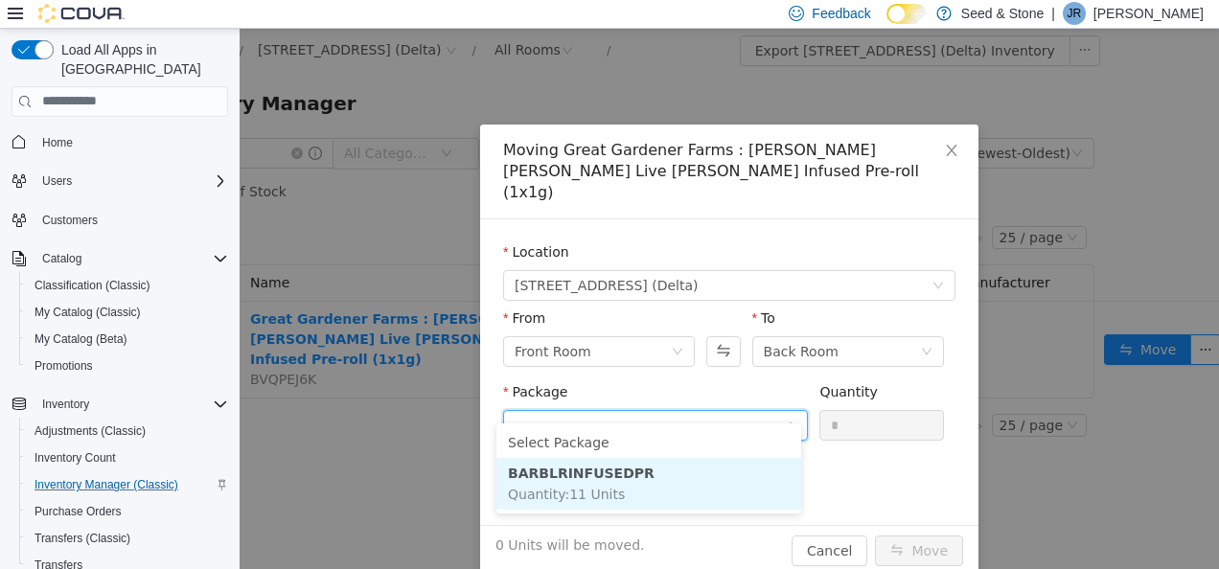
click at [620, 506] on li "BARBLRINFUSEDPR Quantity : 11 Units" at bounding box center [648, 483] width 305 height 52
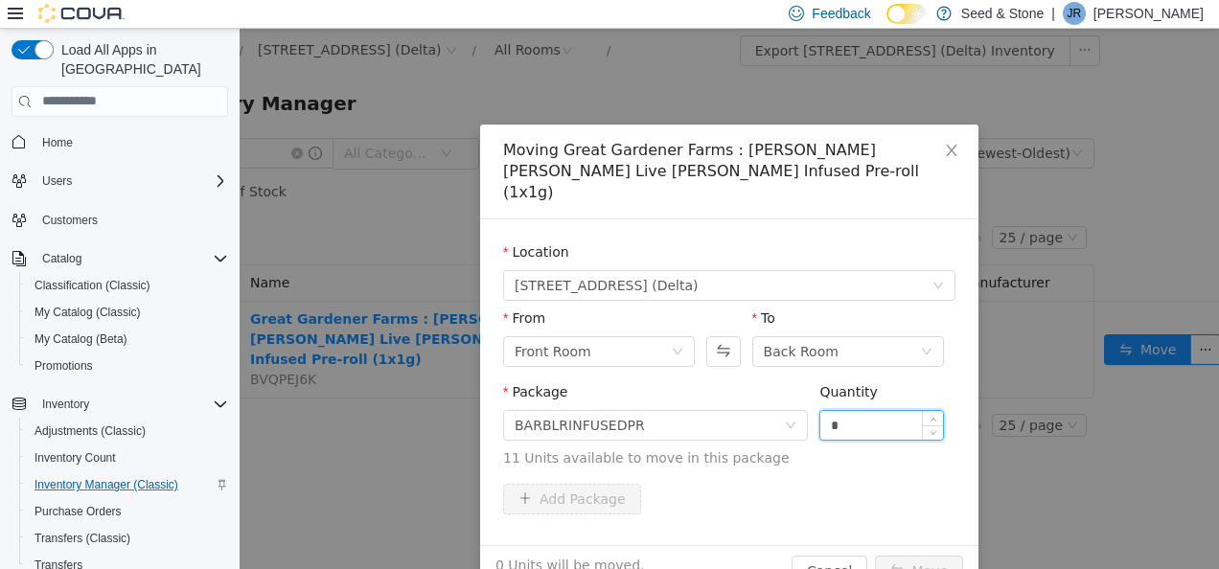
click at [865, 410] on input "*" at bounding box center [881, 424] width 123 height 29
type input "**"
click at [903, 555] on button "Move" at bounding box center [919, 570] width 88 height 31
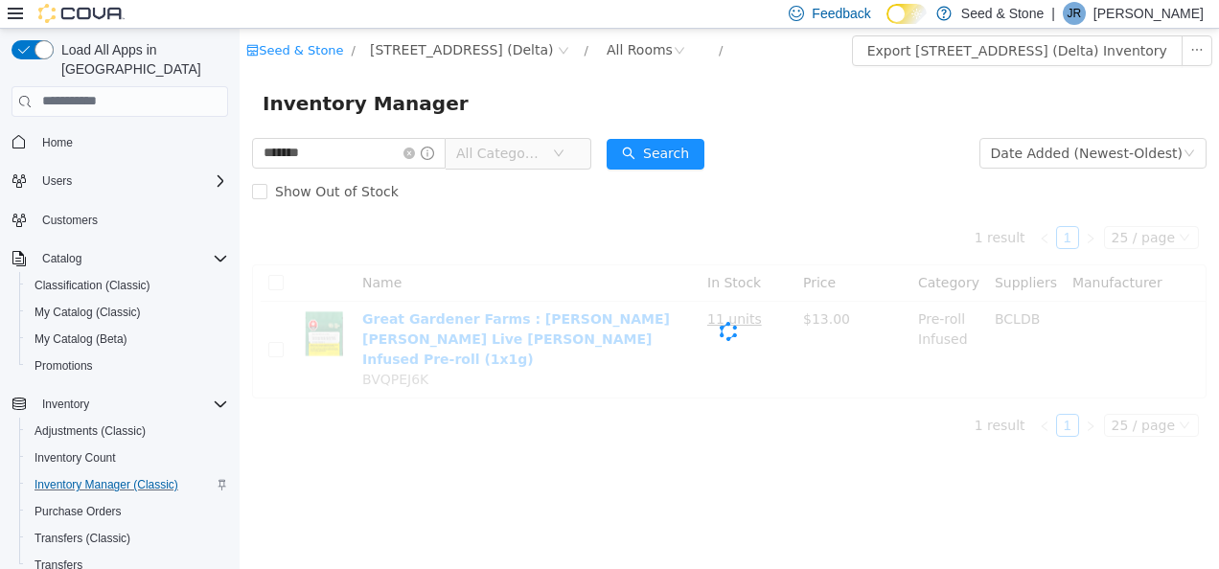
scroll to position [0, 0]
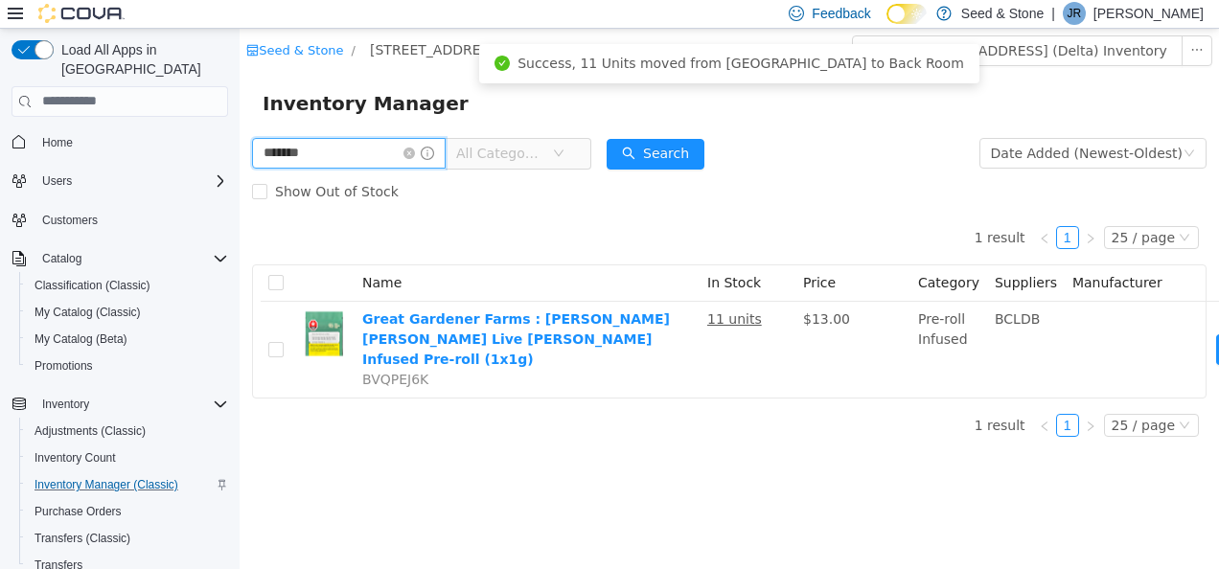
click at [383, 158] on input "*******" at bounding box center [349, 152] width 194 height 31
type input "*****"
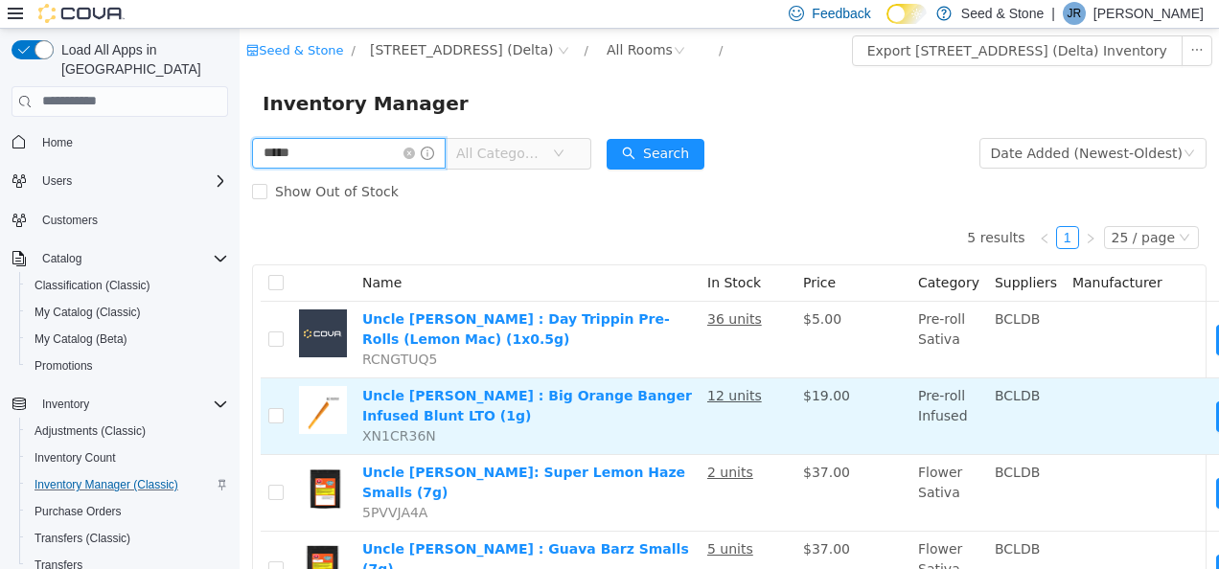
scroll to position [0, 127]
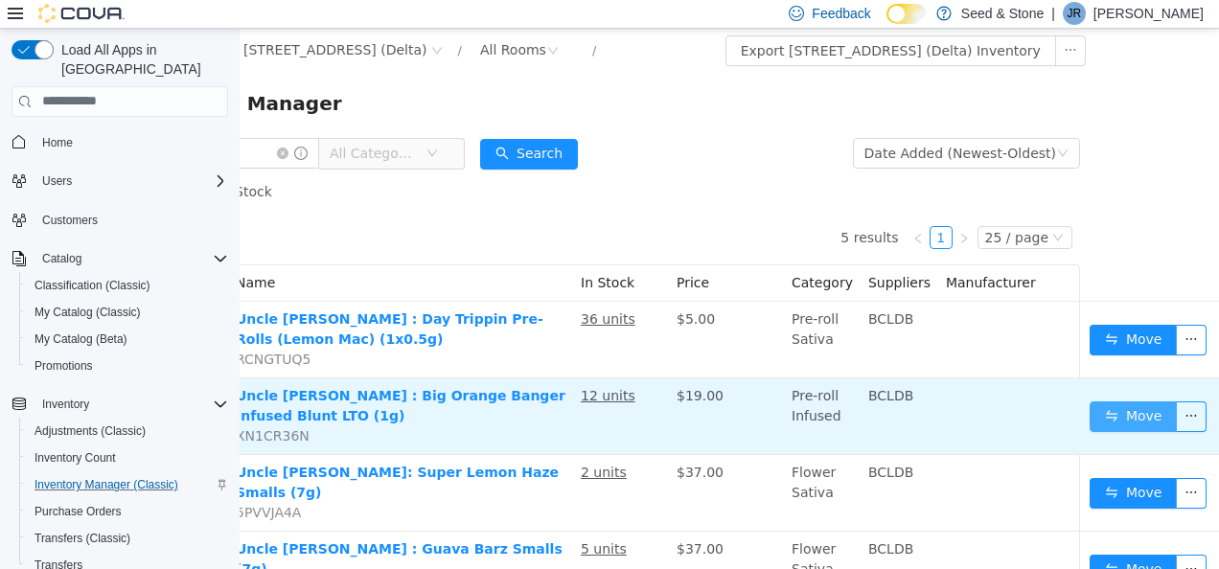
click at [1100, 410] on button "Move" at bounding box center [1134, 416] width 88 height 31
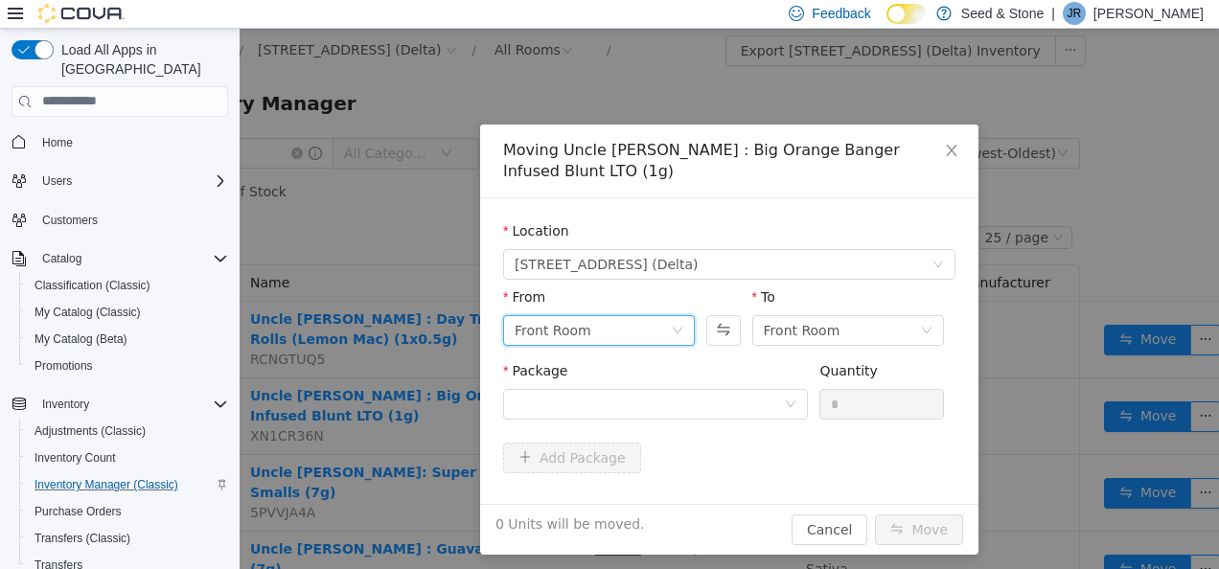
click at [603, 315] on div "Front Room" at bounding box center [593, 329] width 156 height 29
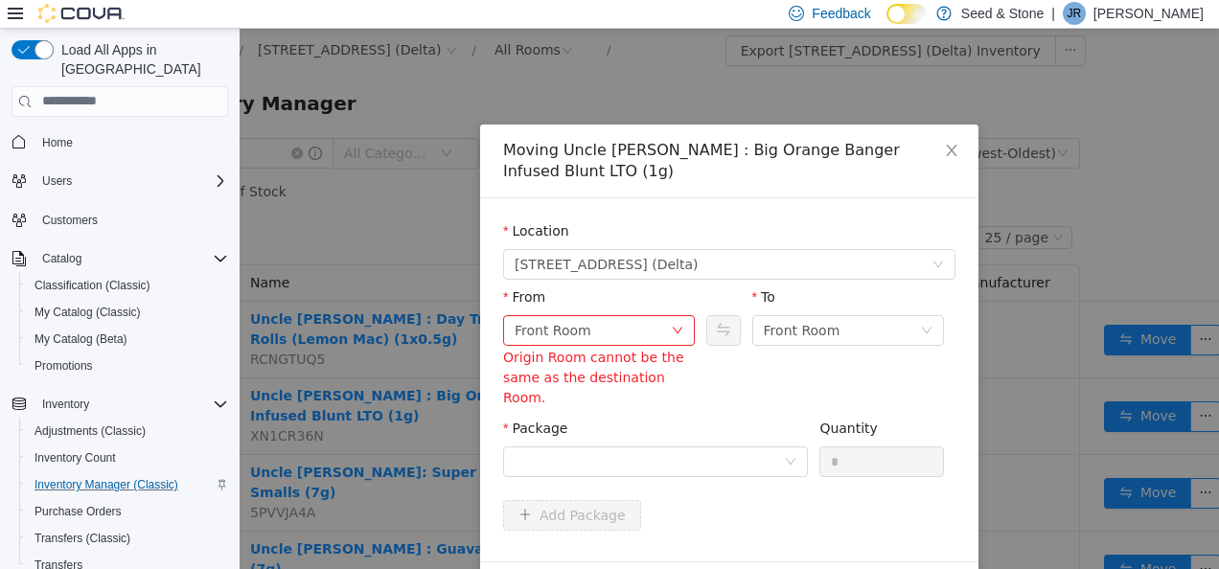
click at [665, 287] on div "From" at bounding box center [599, 301] width 192 height 28
click at [828, 315] on div "Front Room" at bounding box center [842, 329] width 156 height 29
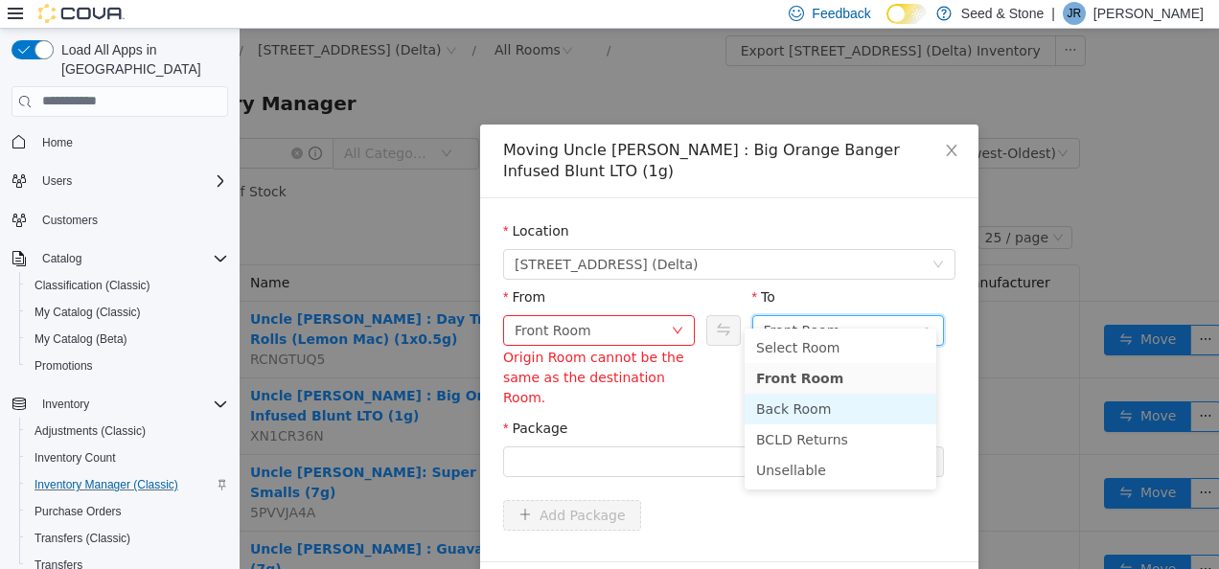
click at [798, 416] on li "Back Room" at bounding box center [841, 408] width 192 height 31
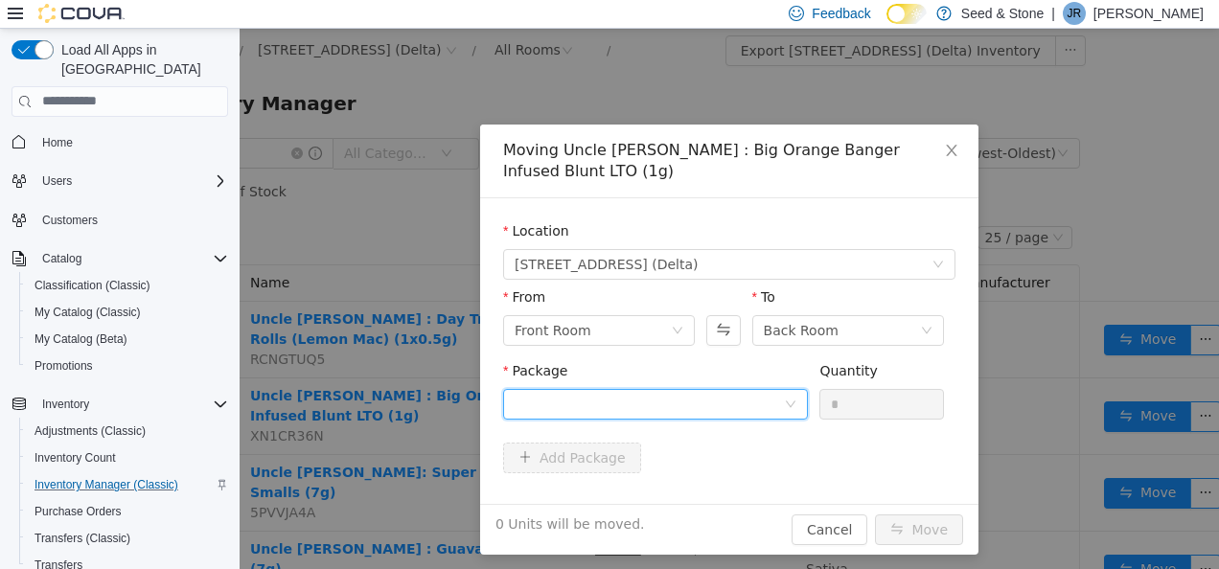
click at [704, 389] on div at bounding box center [649, 403] width 269 height 29
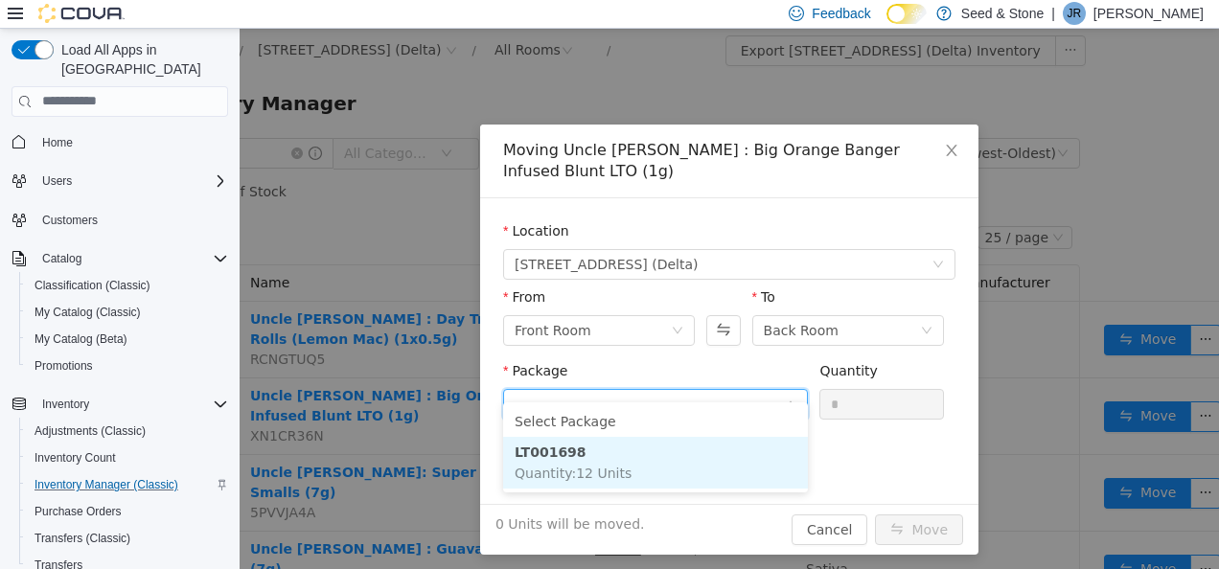
click at [628, 461] on li "LT001698 Quantity : 12 Units" at bounding box center [655, 462] width 305 height 52
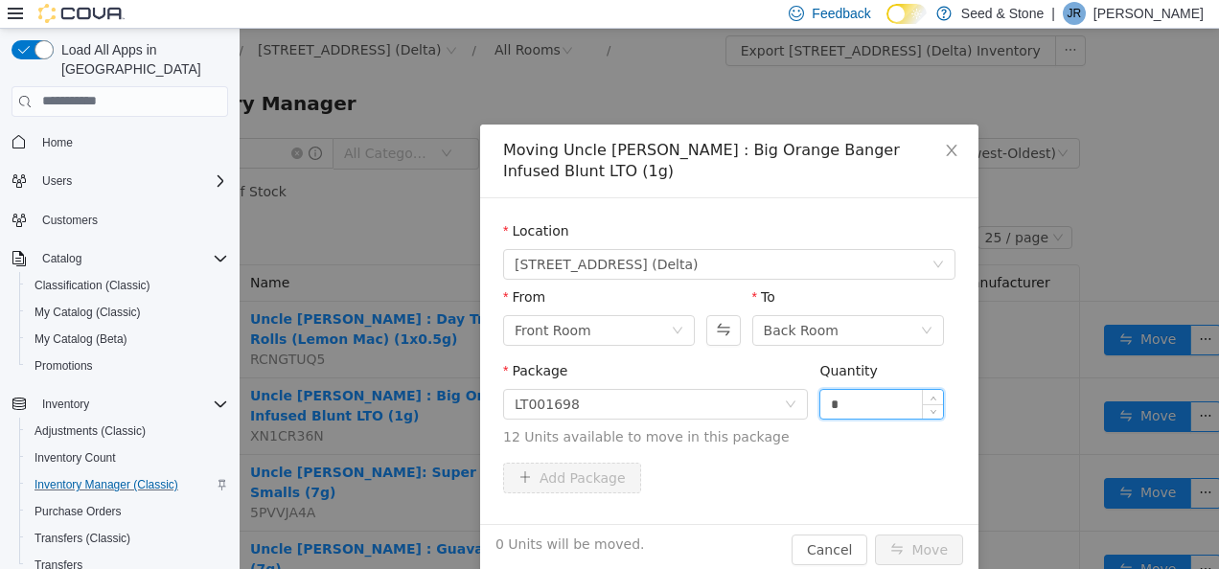
click at [864, 389] on input "*" at bounding box center [881, 403] width 123 height 29
type input "**"
click at [902, 534] on button "Move" at bounding box center [919, 549] width 88 height 31
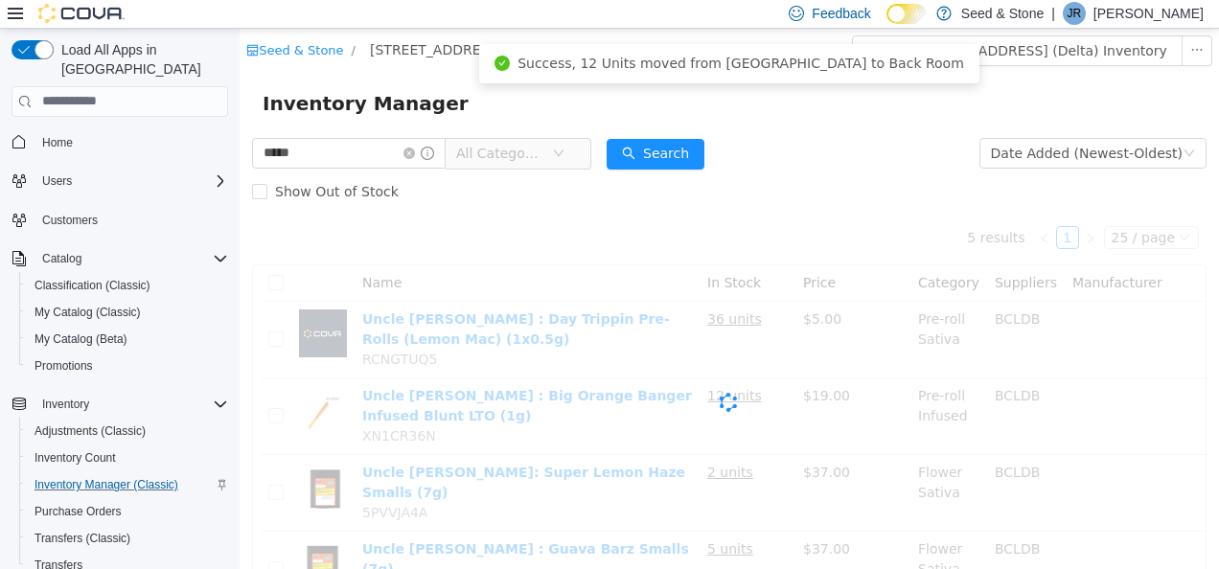
scroll to position [0, 0]
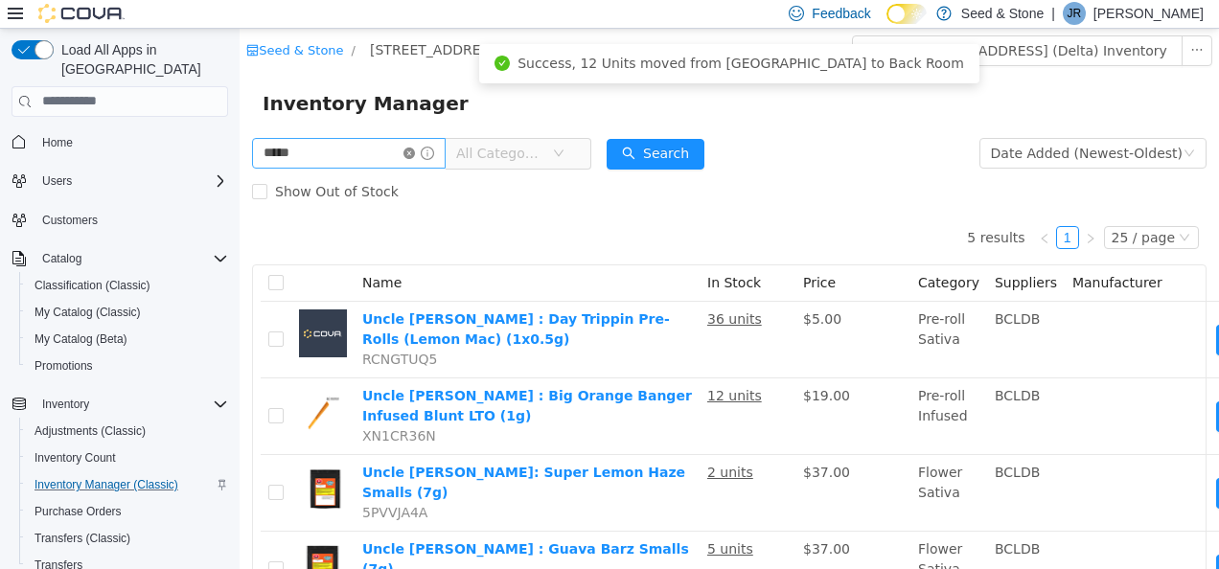
click at [415, 149] on icon "icon: close-circle" at bounding box center [409, 153] width 12 height 12
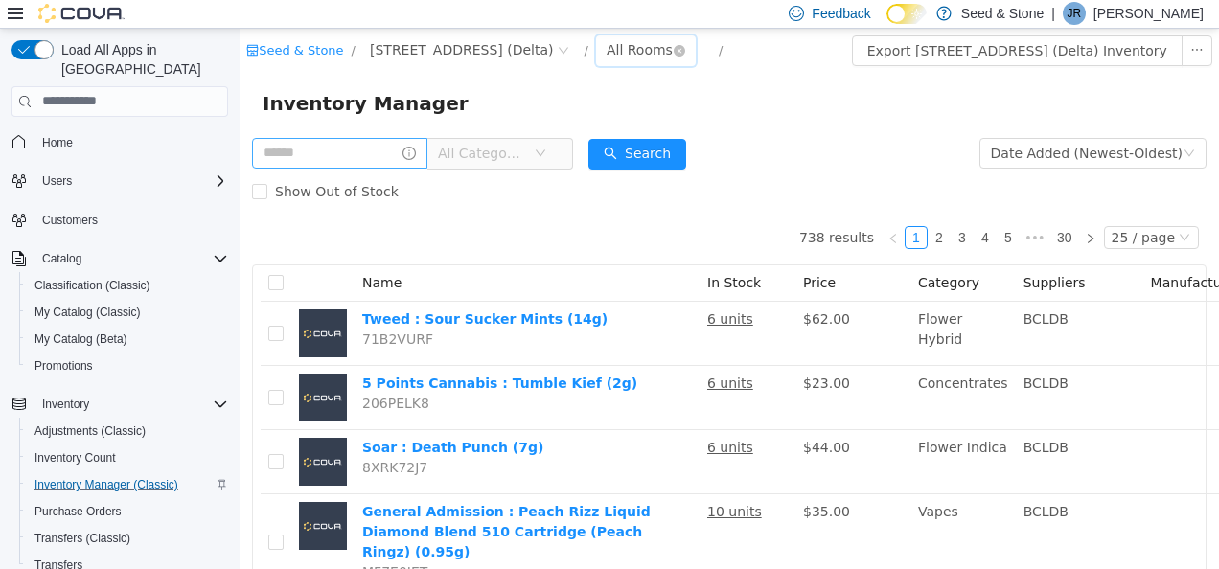
click at [607, 40] on div "All Rooms" at bounding box center [640, 49] width 66 height 29
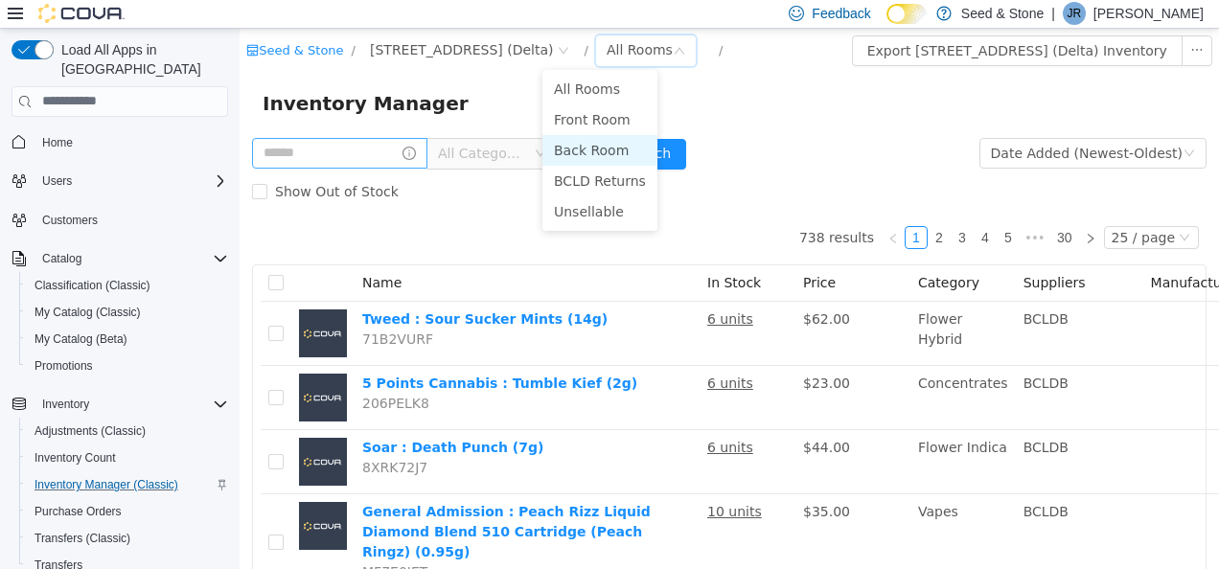
click at [626, 152] on li "Back Room" at bounding box center [599, 149] width 115 height 31
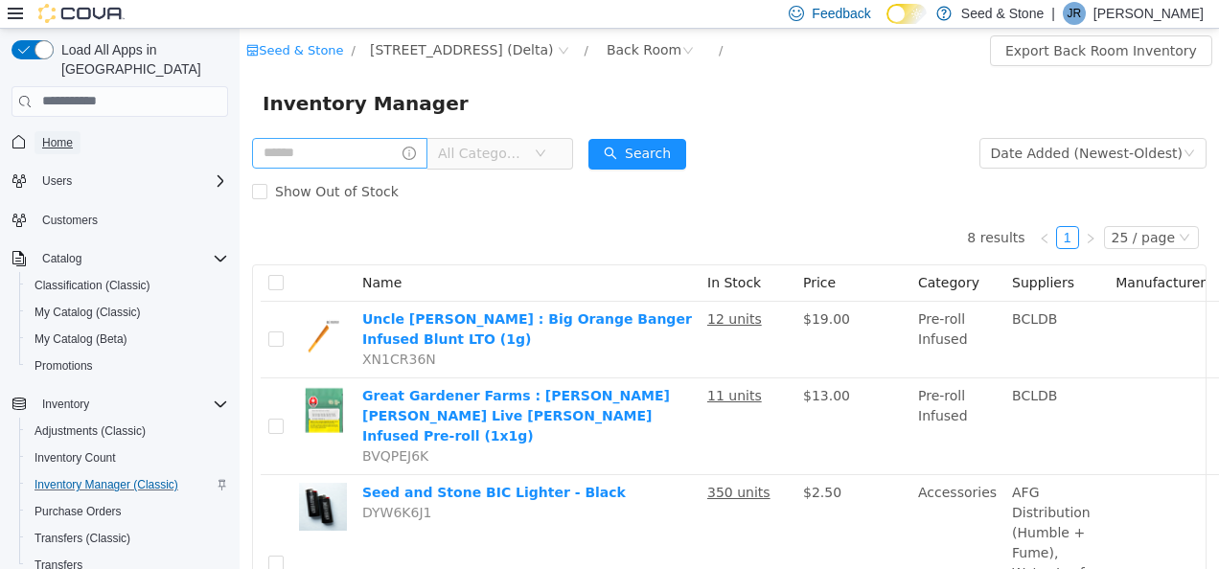
click at [69, 135] on span "Home" at bounding box center [57, 142] width 31 height 15
